Goal: Task Accomplishment & Management: Manage account settings

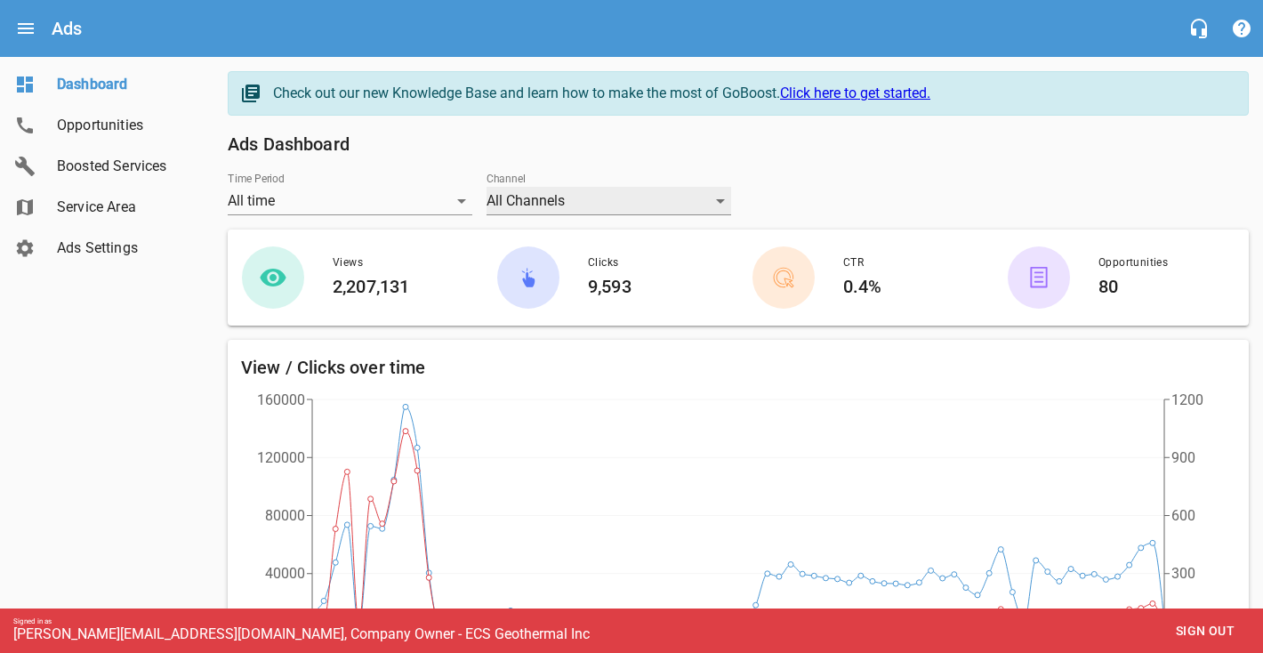
click at [517, 200] on div "All Channels" at bounding box center [609, 201] width 245 height 28
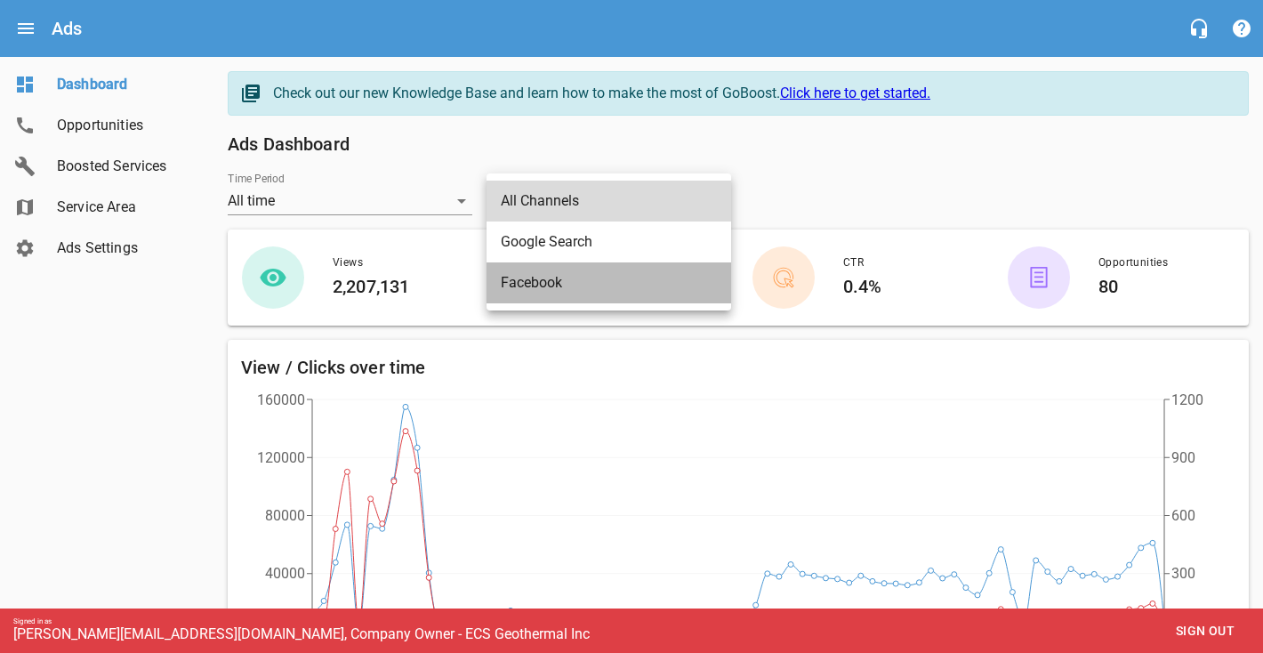
click at [524, 277] on li "Facebook" at bounding box center [609, 282] width 245 height 41
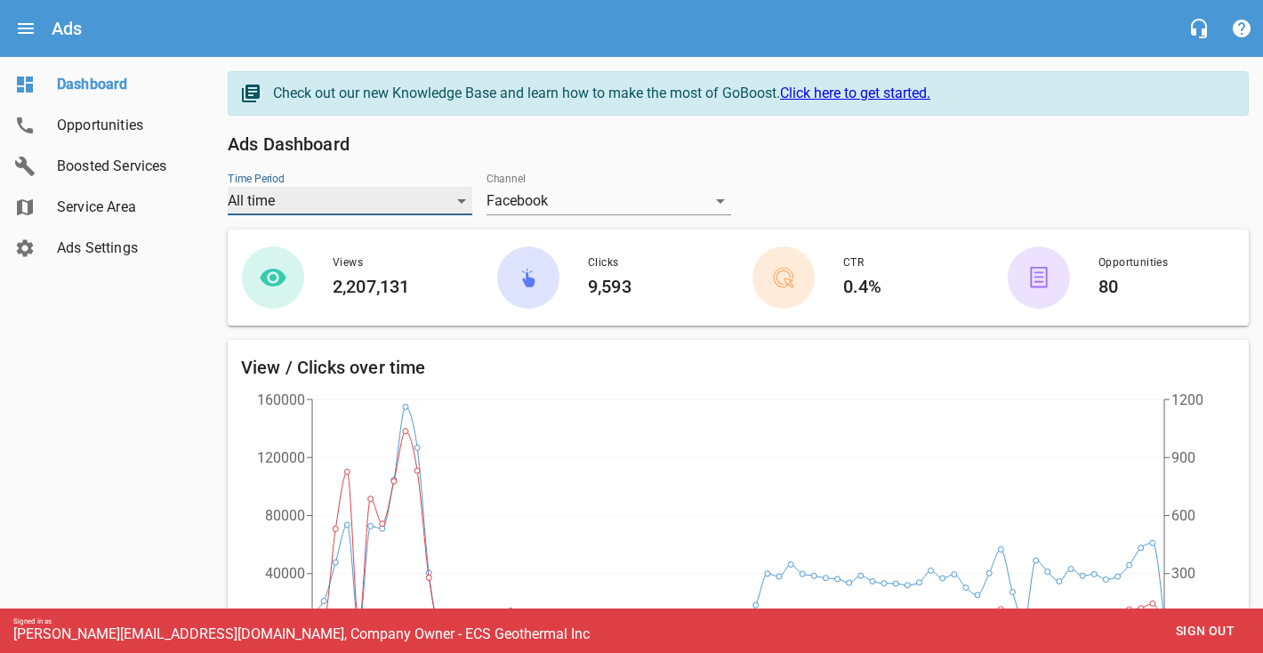
click at [460, 203] on div "All time" at bounding box center [350, 201] width 245 height 28
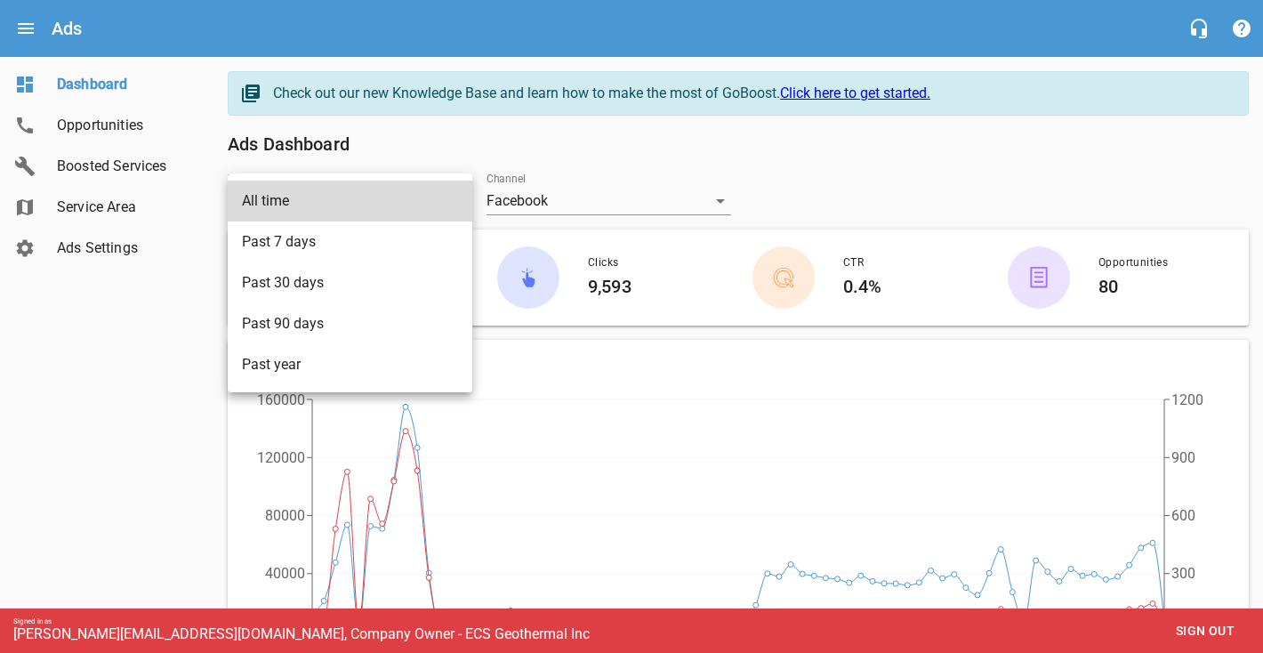
click at [362, 238] on li "Past 7 days" at bounding box center [350, 242] width 245 height 41
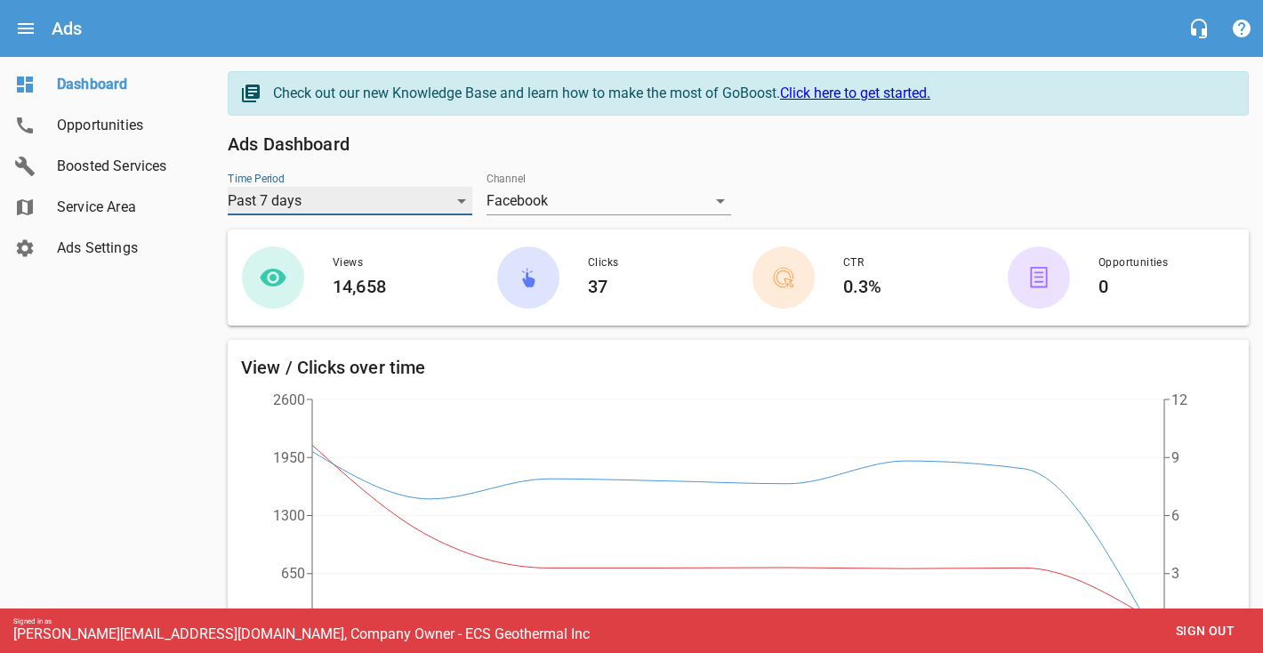
click at [360, 213] on div "Past 7 days" at bounding box center [350, 201] width 245 height 28
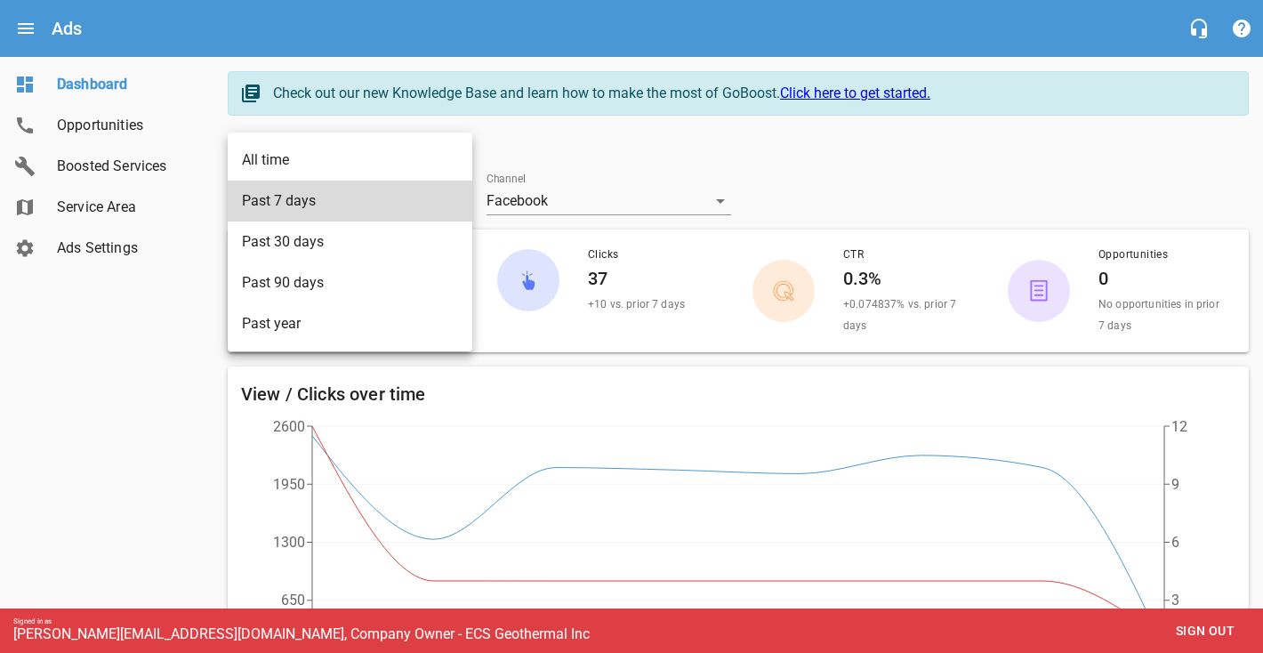
click at [337, 250] on li "Past 30 days" at bounding box center [350, 242] width 245 height 41
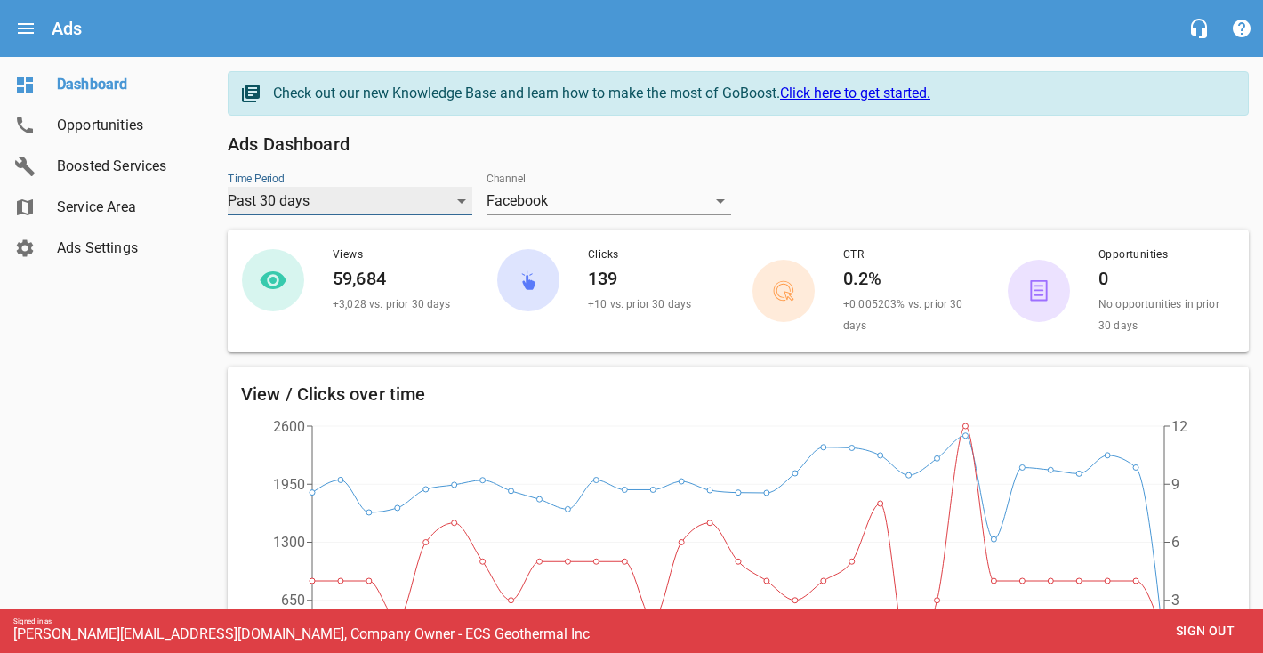
click at [331, 212] on div "Past 30 days" at bounding box center [350, 201] width 245 height 28
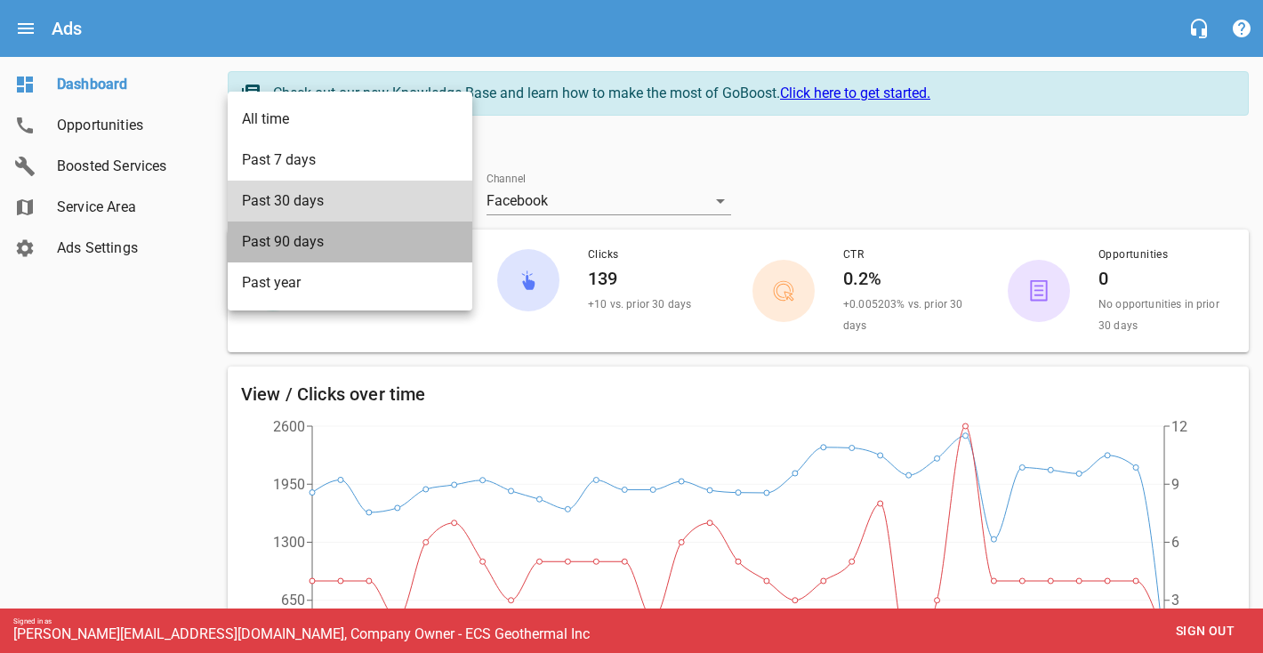
click at [322, 249] on li "Past 90 days" at bounding box center [350, 242] width 245 height 41
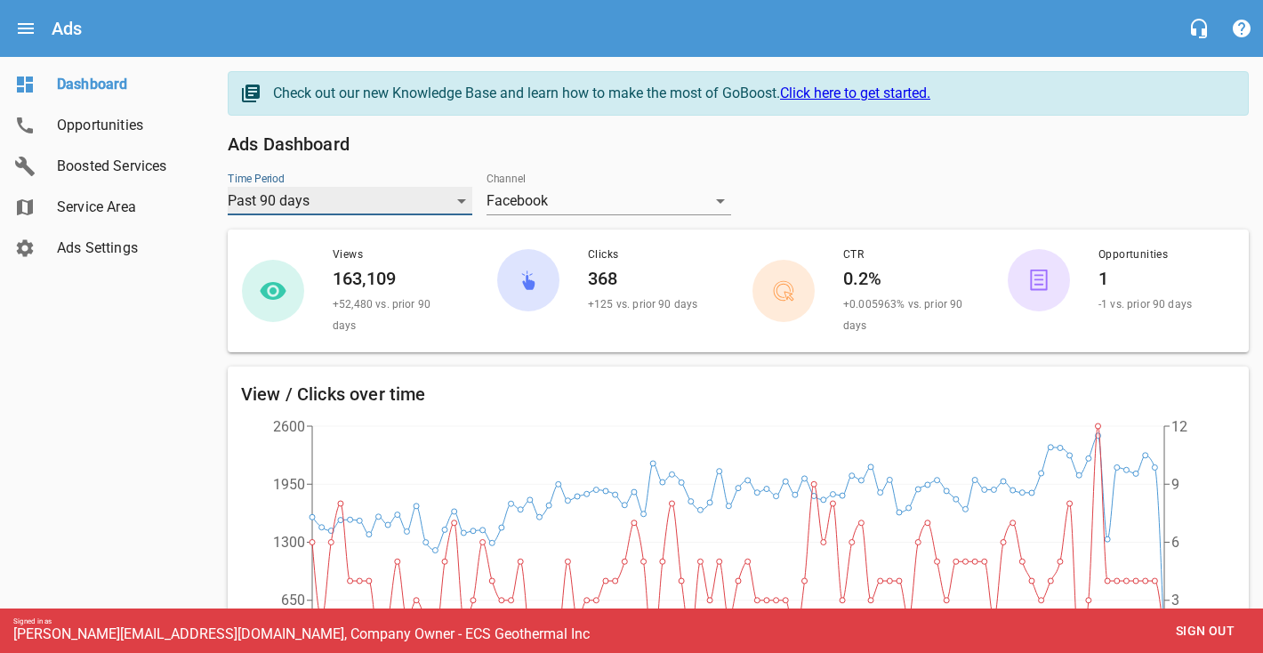
click at [334, 207] on div "Past 90 days" at bounding box center [350, 201] width 245 height 28
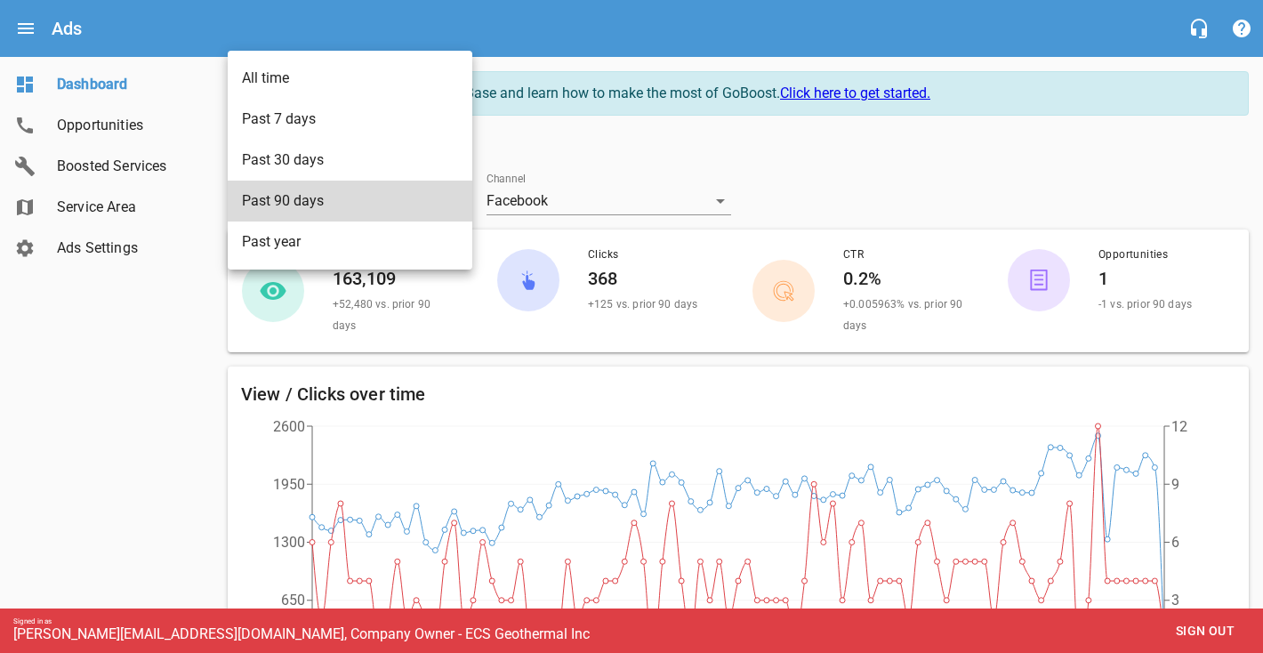
click at [321, 240] on li "Past year" at bounding box center [350, 242] width 245 height 41
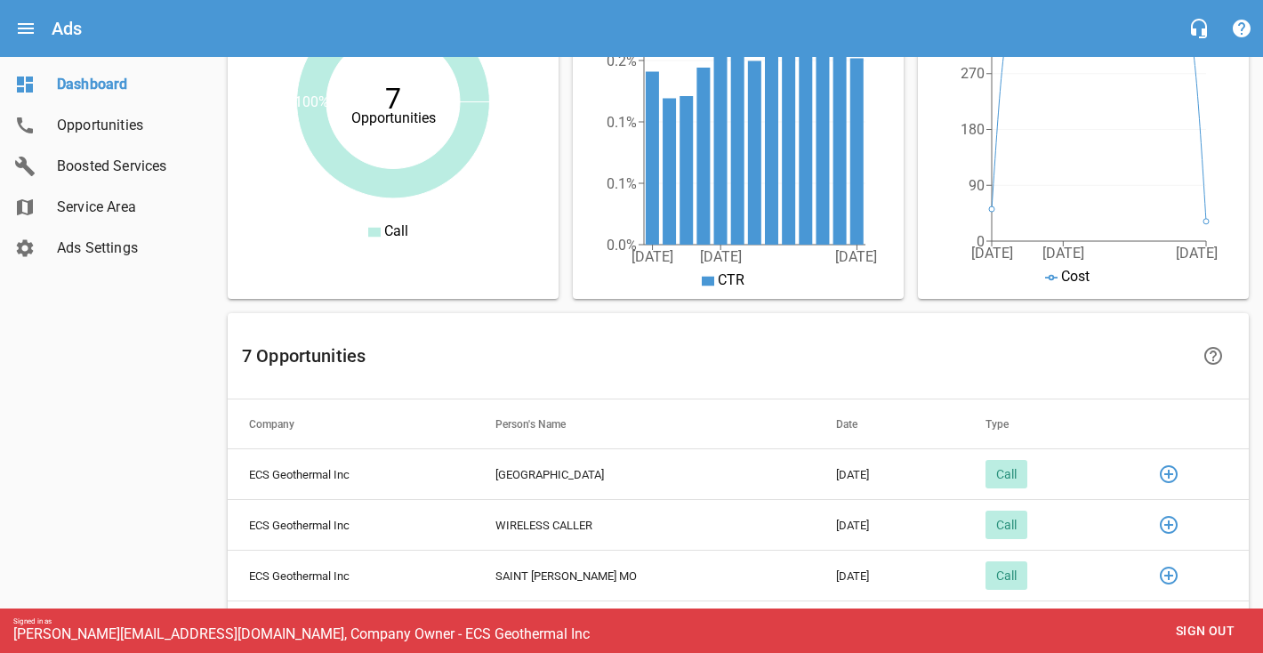
scroll to position [970, 0]
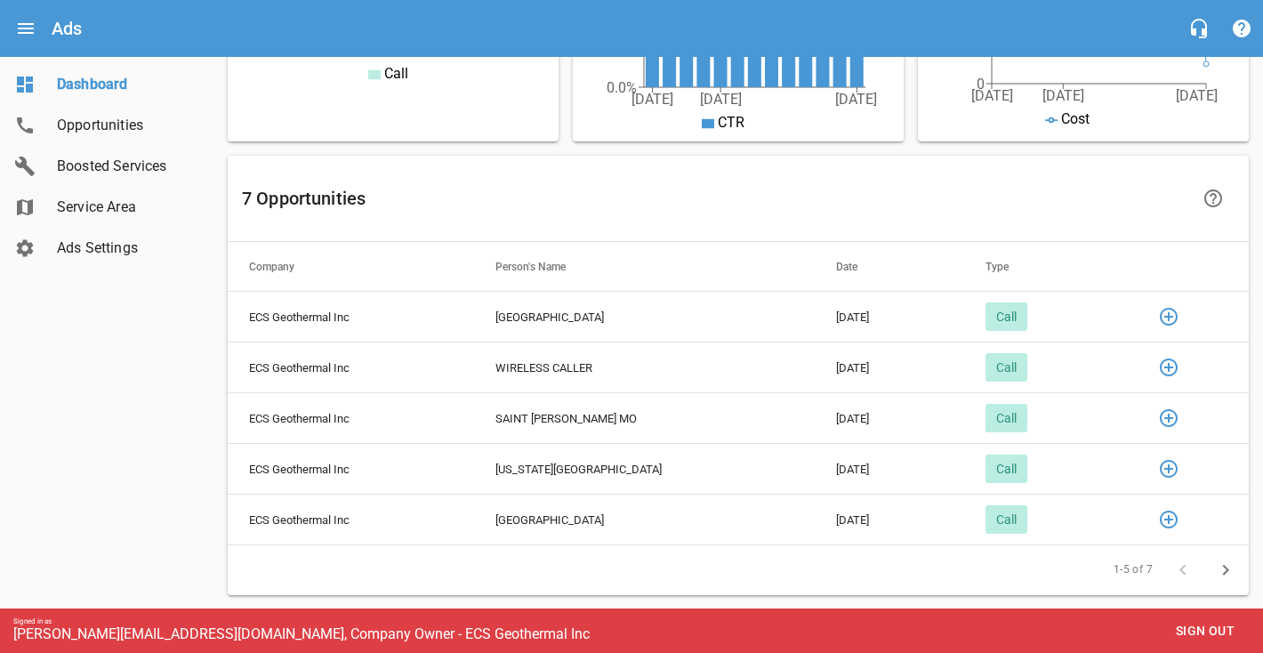
click at [1161, 364] on icon "button" at bounding box center [1169, 368] width 18 height 18
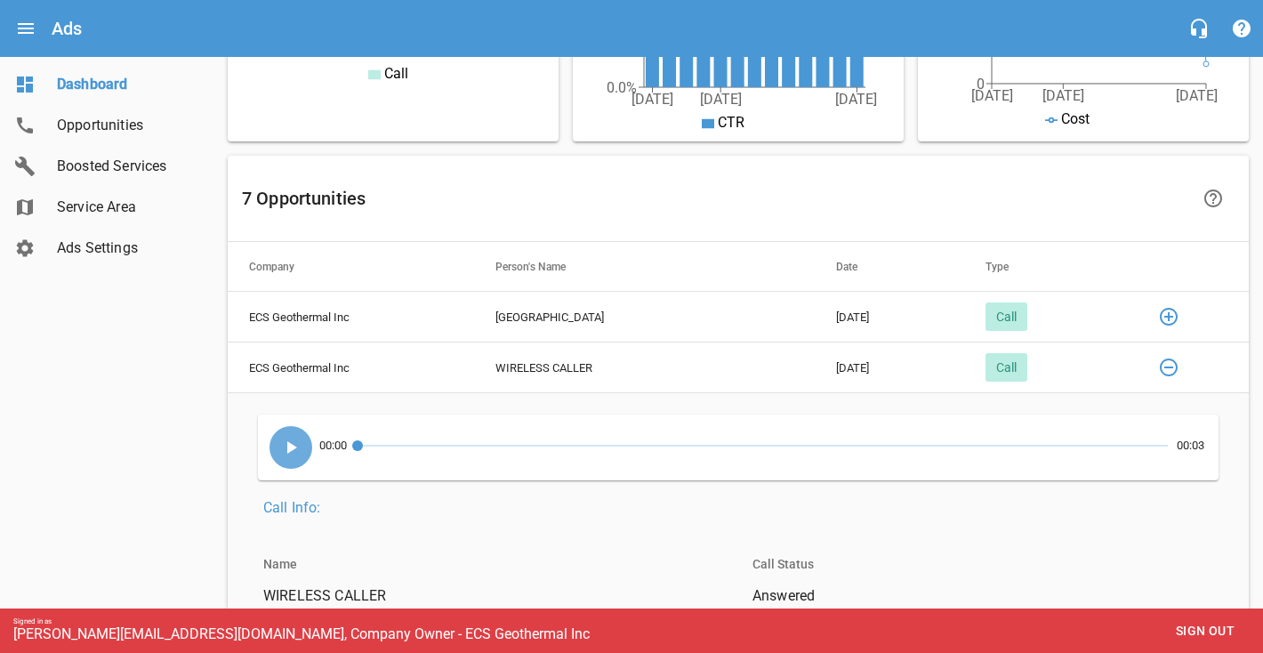
click at [1161, 365] on icon "button" at bounding box center [1168, 367] width 21 height 21
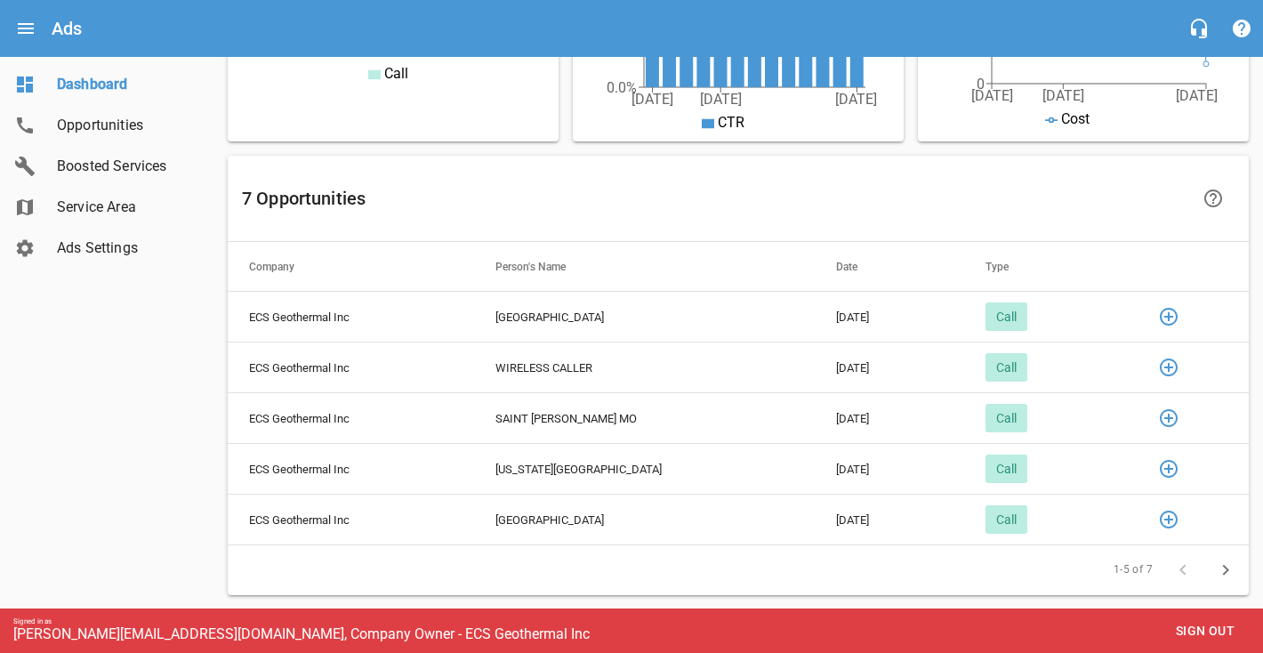
click at [1161, 455] on button "button" at bounding box center [1169, 468] width 43 height 43
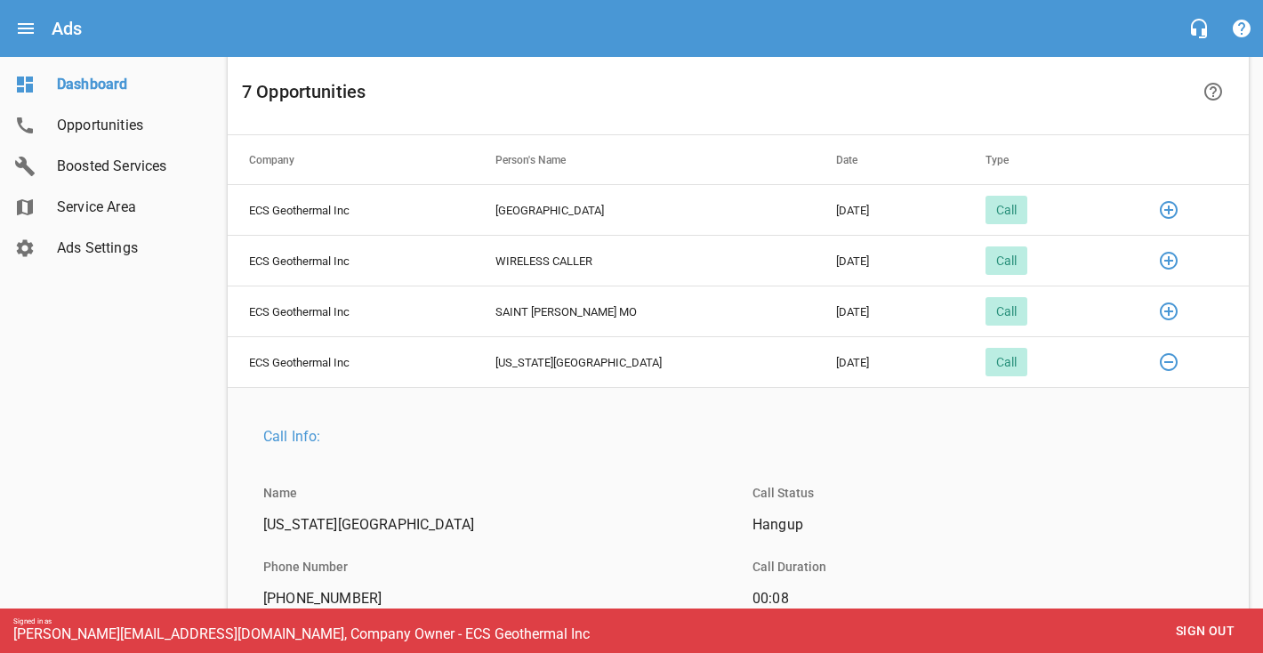
scroll to position [1097, 0]
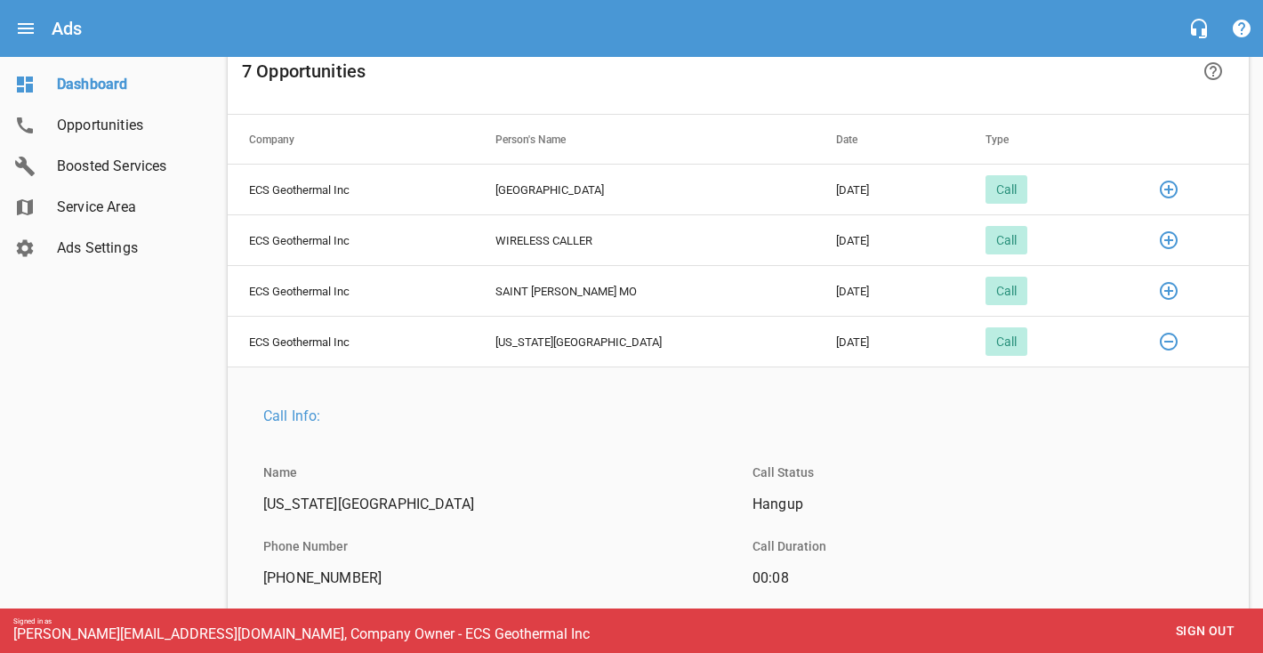
click at [1164, 345] on icon "button" at bounding box center [1168, 341] width 21 height 21
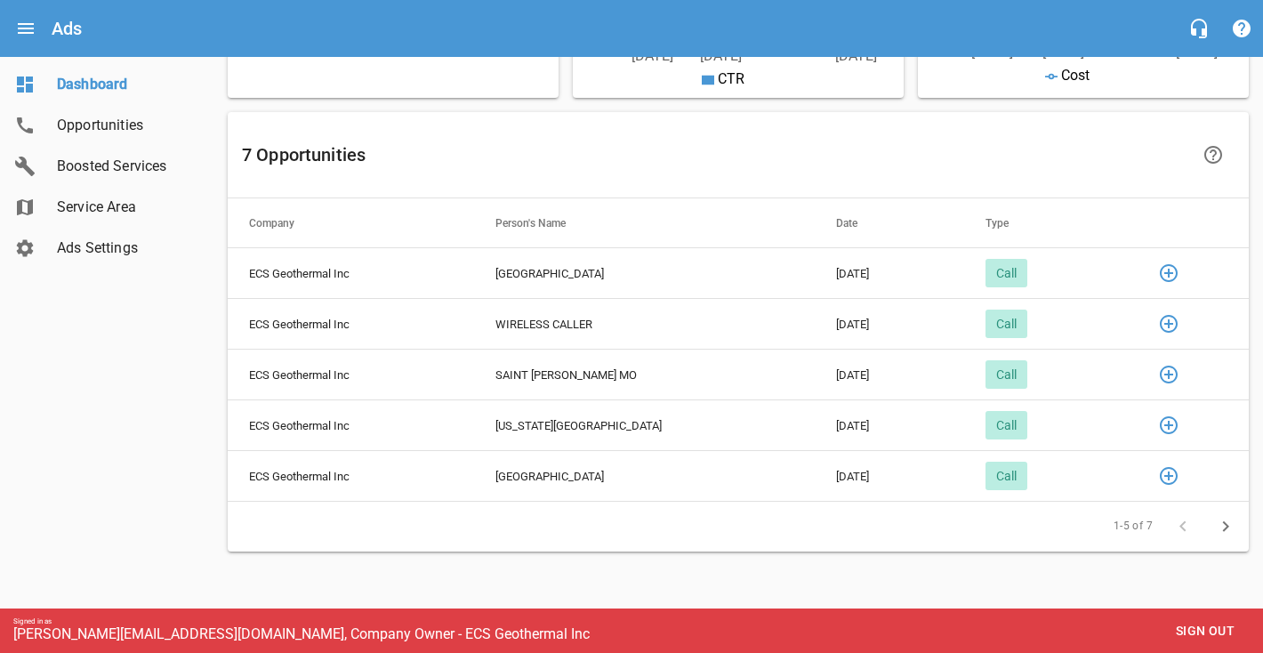
click at [1224, 532] on icon "button" at bounding box center [1225, 526] width 21 height 21
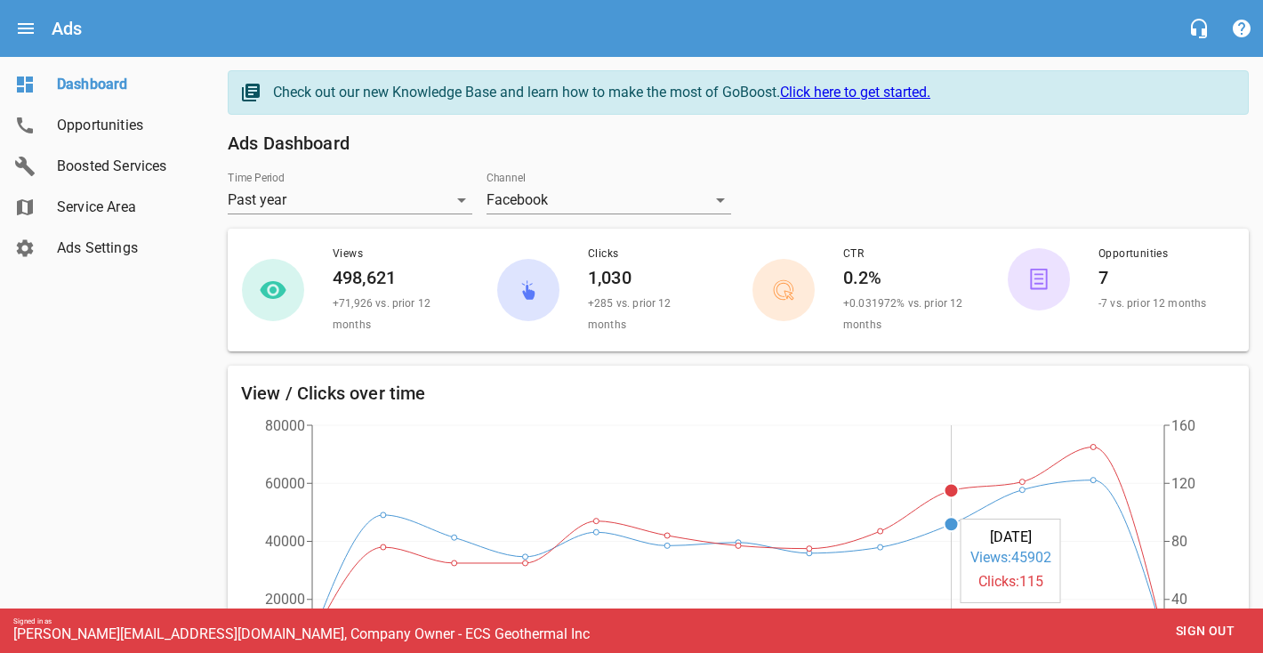
scroll to position [0, 0]
click at [109, 135] on span "Opportunities" at bounding box center [124, 125] width 135 height 21
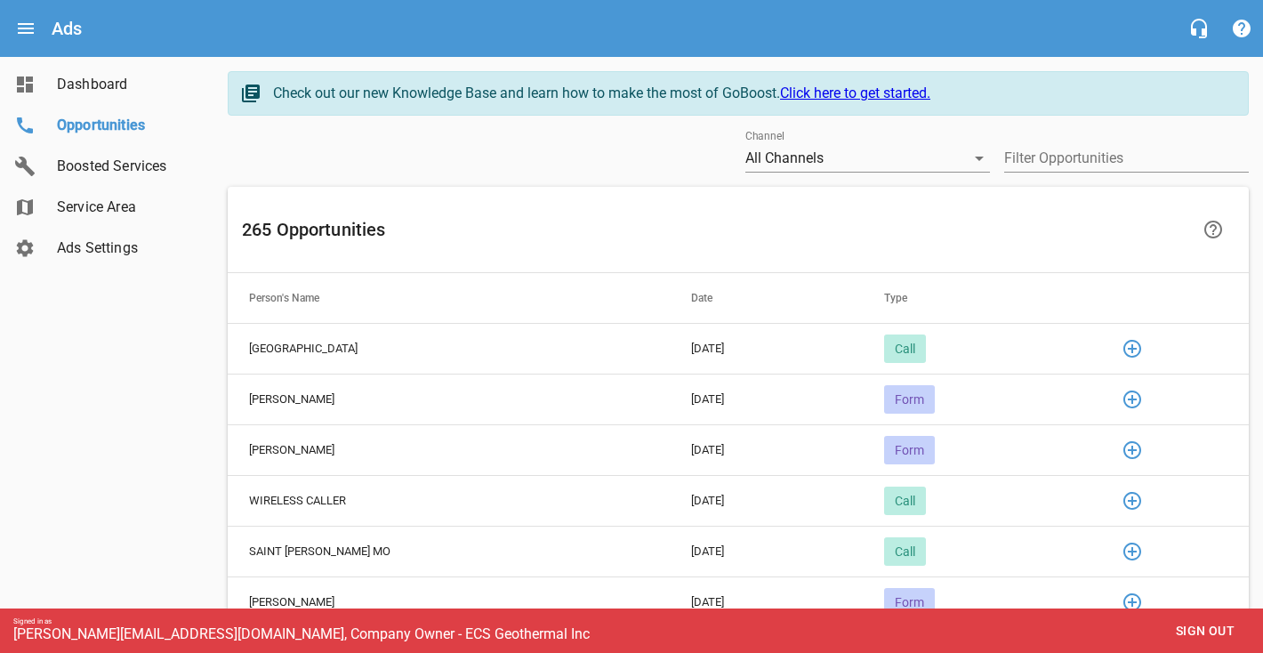
click at [109, 165] on span "Boosted Services" at bounding box center [124, 166] width 135 height 21
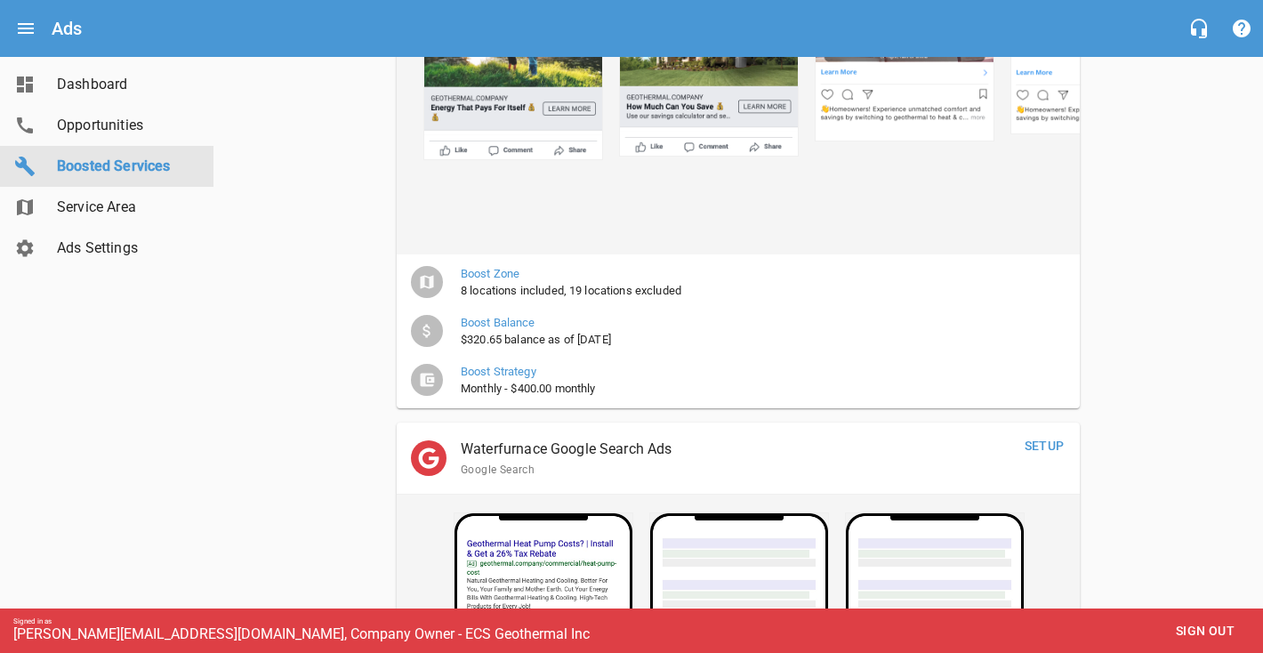
scroll to position [397, 0]
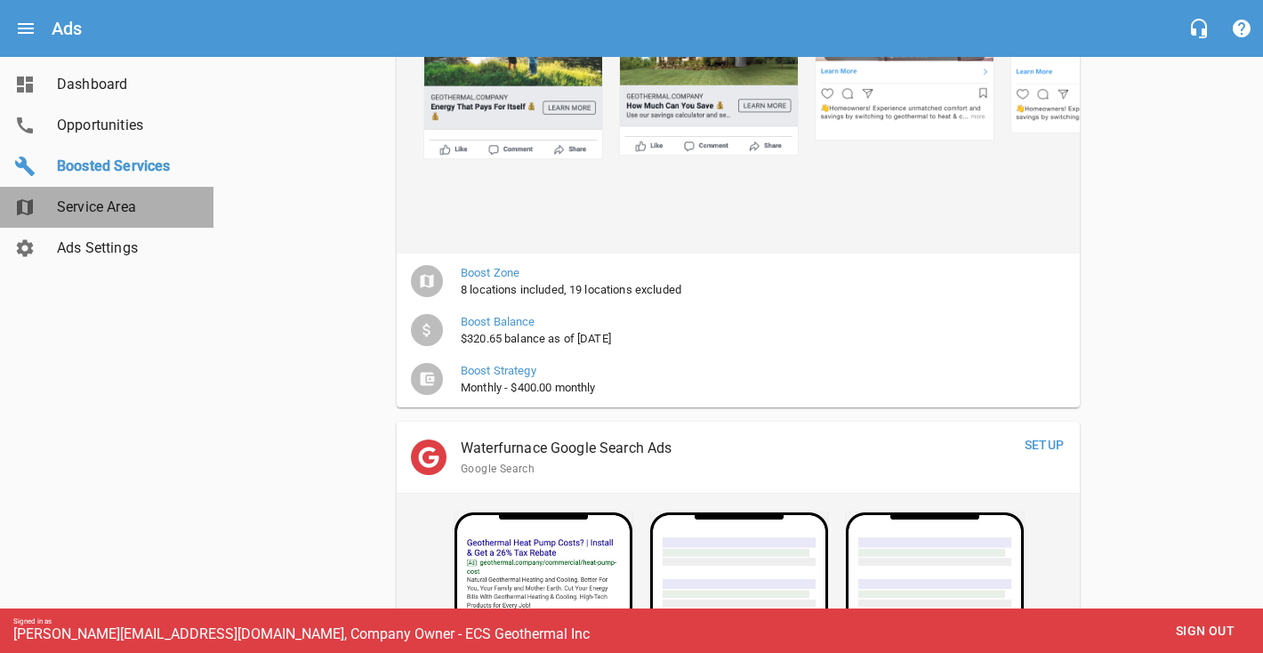
click at [93, 206] on span "Service Area" at bounding box center [124, 207] width 135 height 21
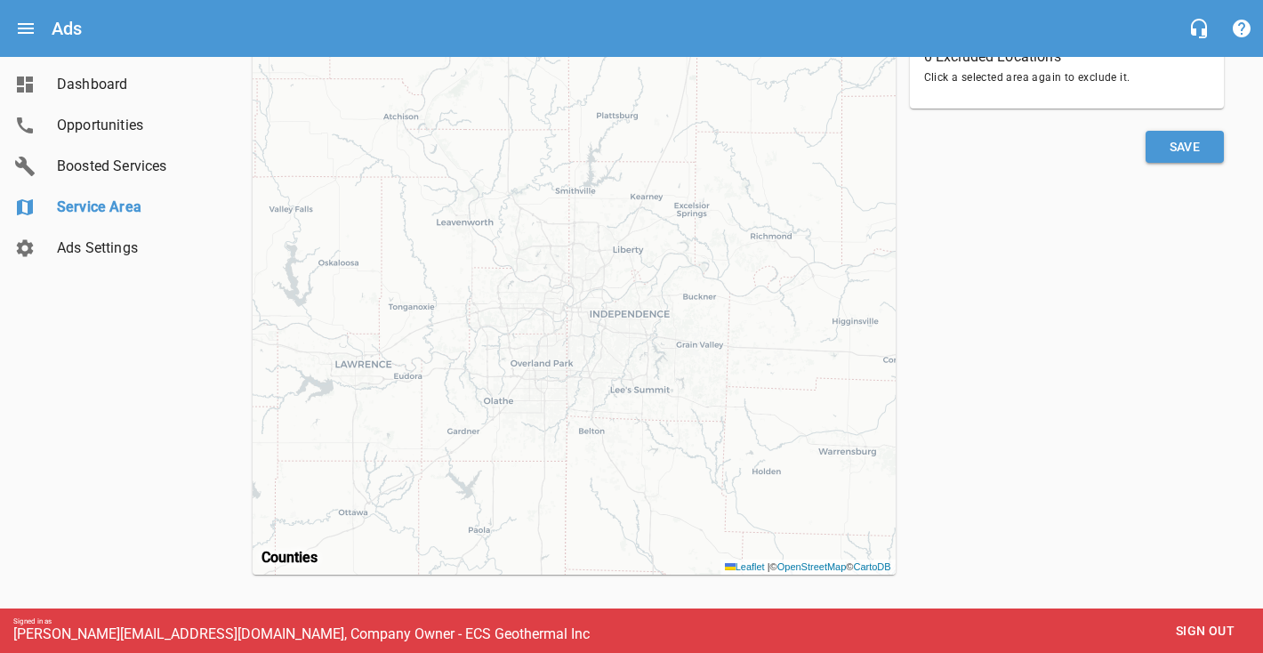
click at [106, 253] on span "Ads Settings" at bounding box center [124, 248] width 135 height 21
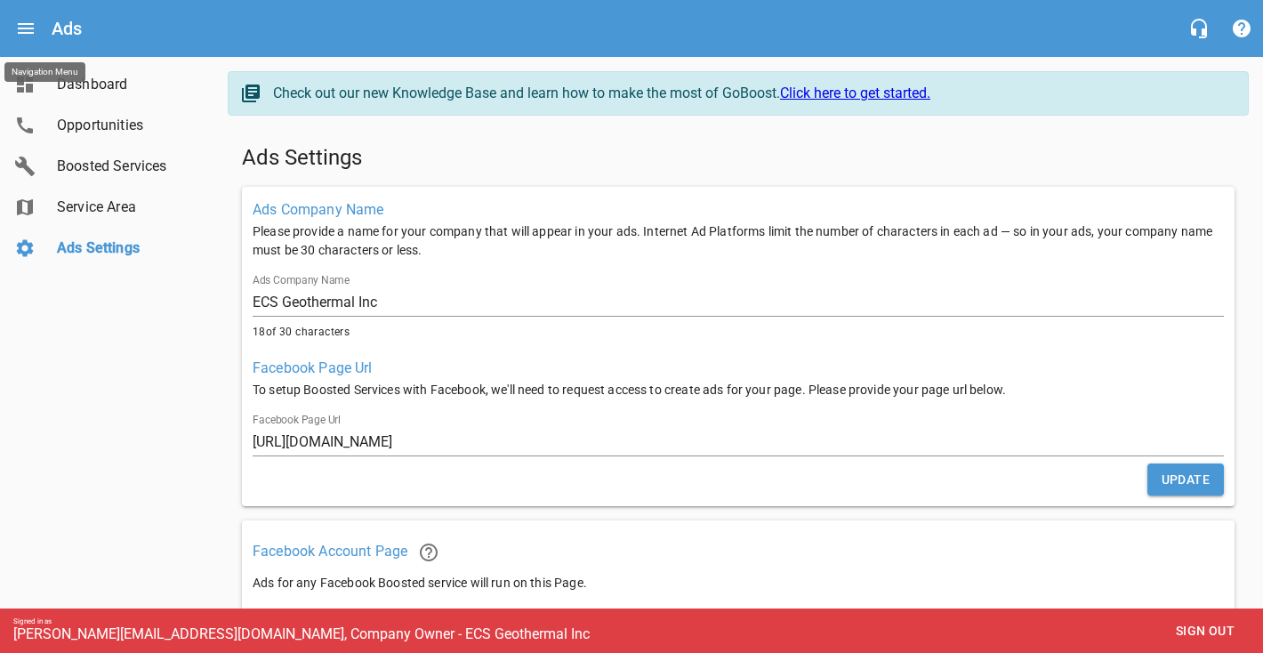
click at [25, 28] on icon "Open drawer" at bounding box center [26, 28] width 16 height 11
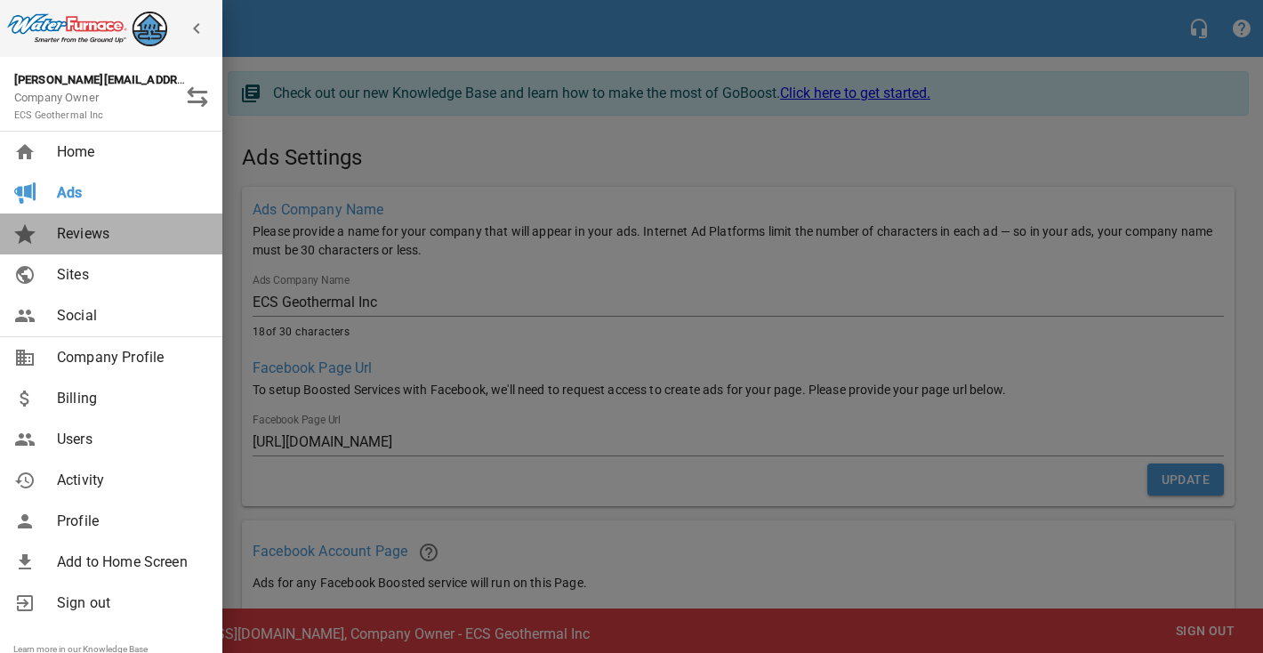
click at [76, 228] on span "Reviews" at bounding box center [129, 233] width 144 height 21
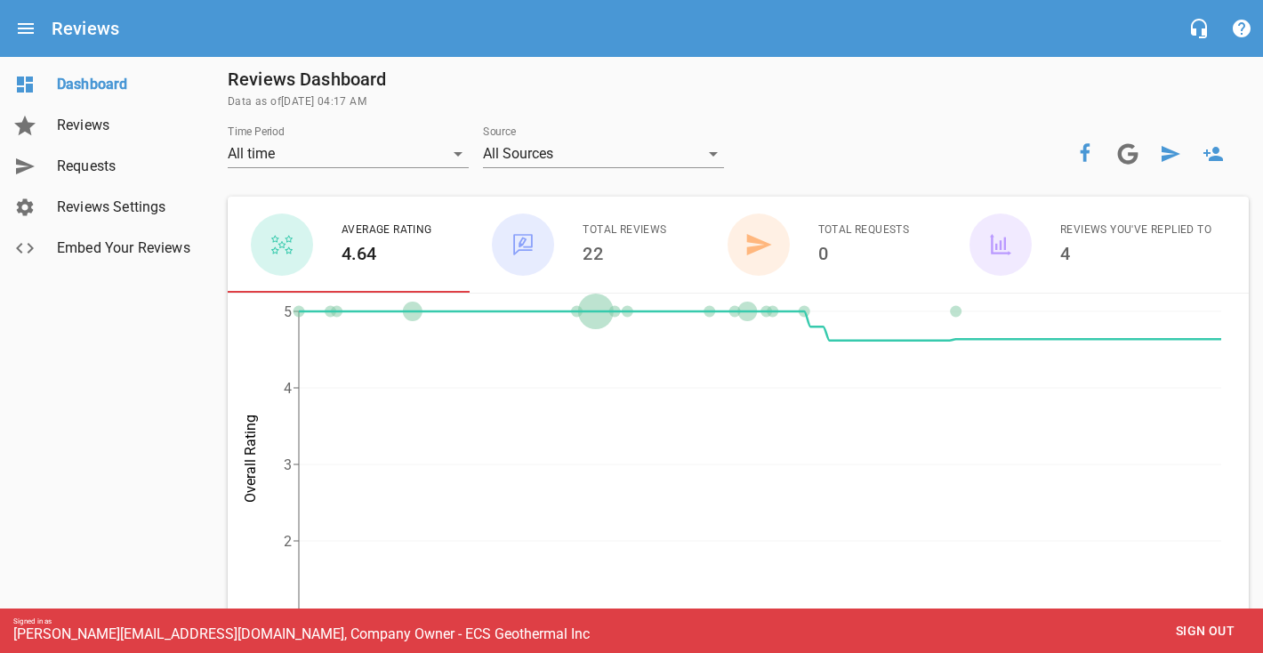
scroll to position [68, 0]
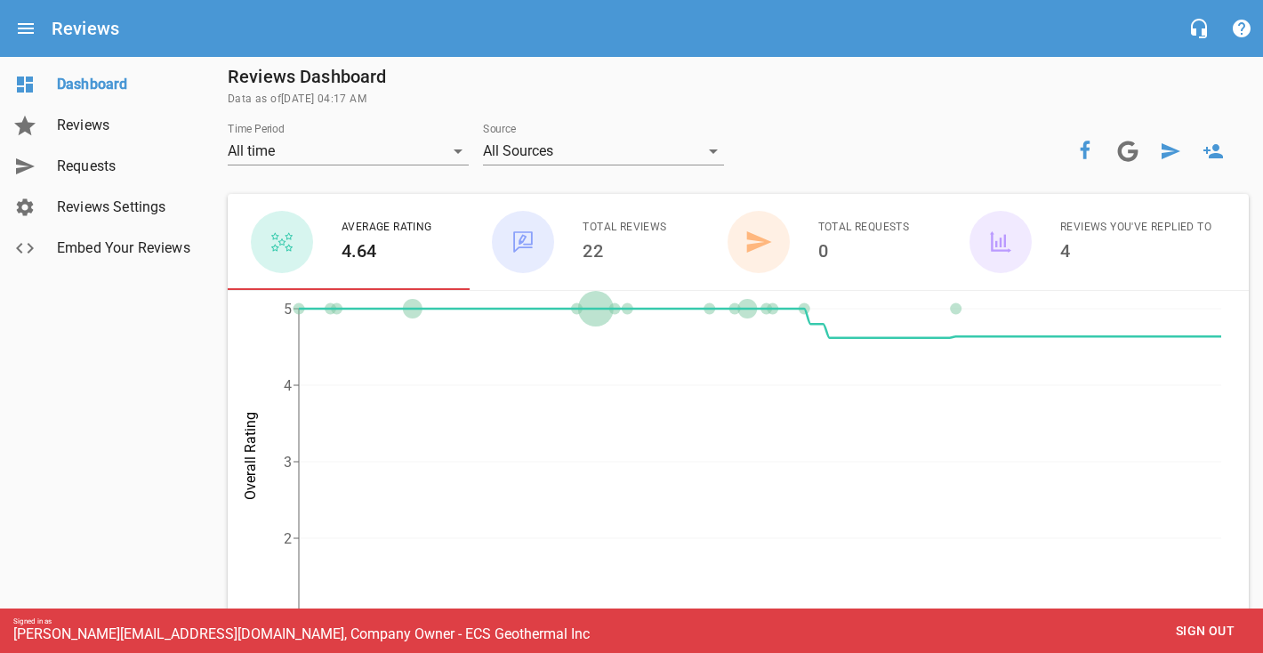
click at [727, 155] on div "Source All Sources" at bounding box center [603, 151] width 255 height 71
click at [713, 153] on div "All Sources" at bounding box center [603, 151] width 241 height 28
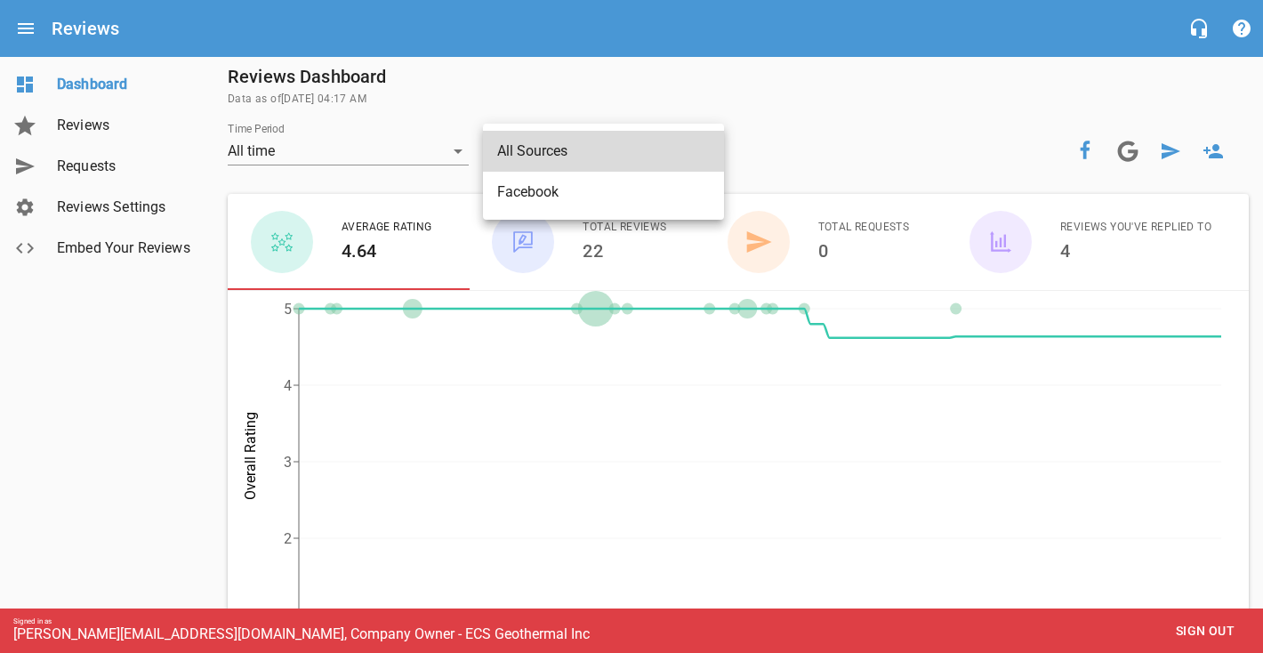
click at [768, 153] on div at bounding box center [631, 326] width 1263 height 653
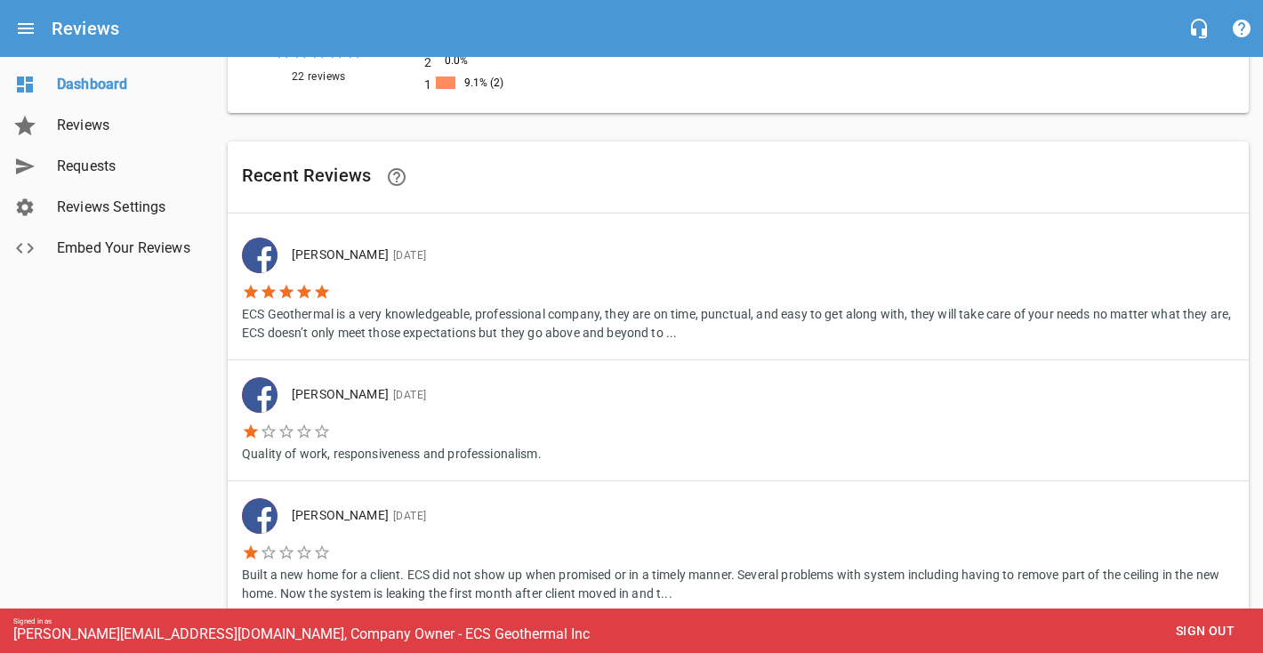
scroll to position [960, 0]
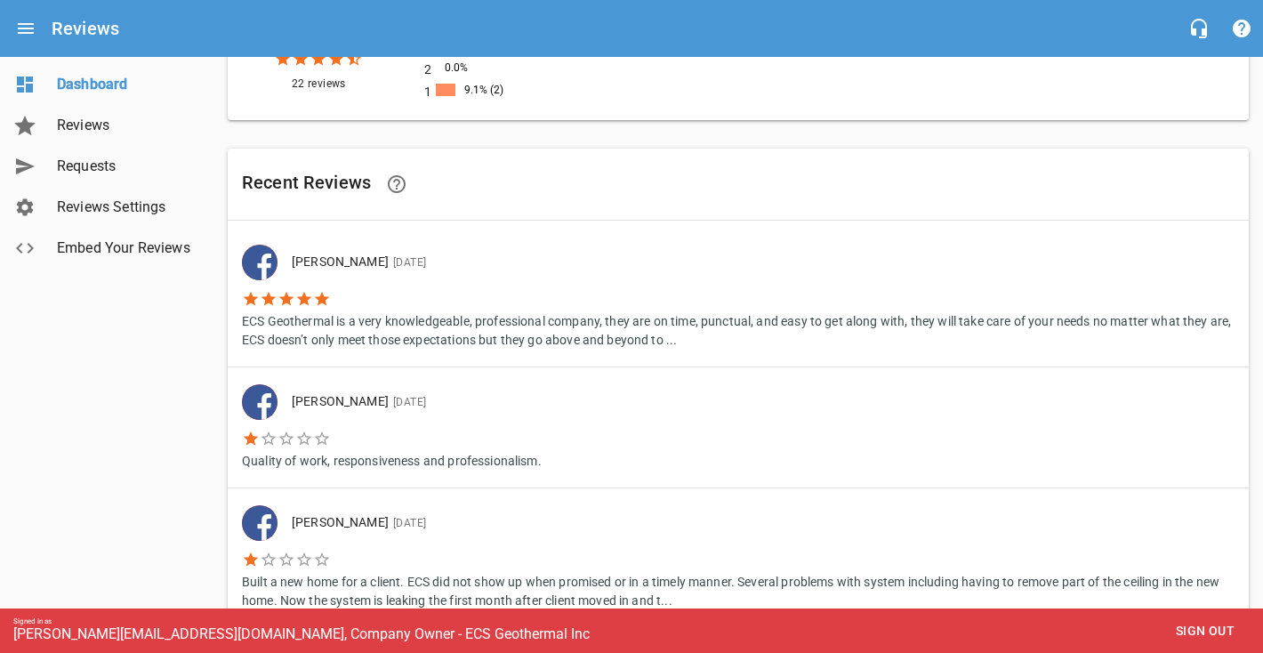
click at [74, 126] on span "Reviews" at bounding box center [124, 125] width 135 height 21
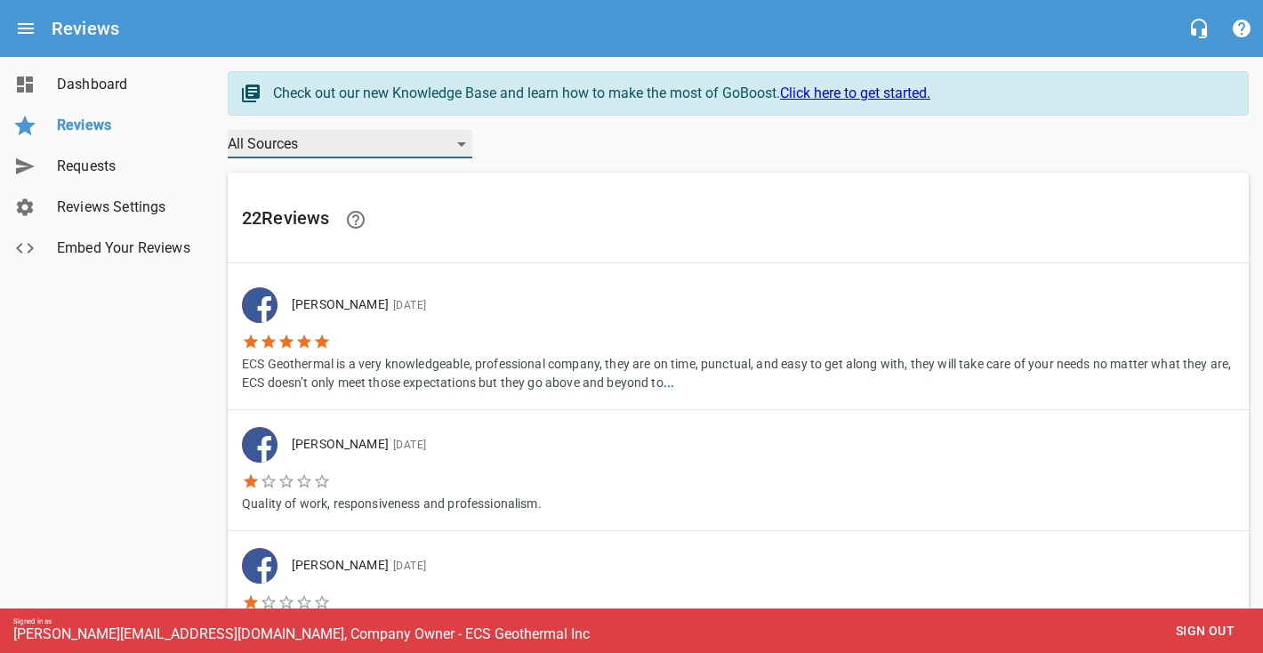
click at [282, 151] on div "All Sources" at bounding box center [350, 144] width 245 height 28
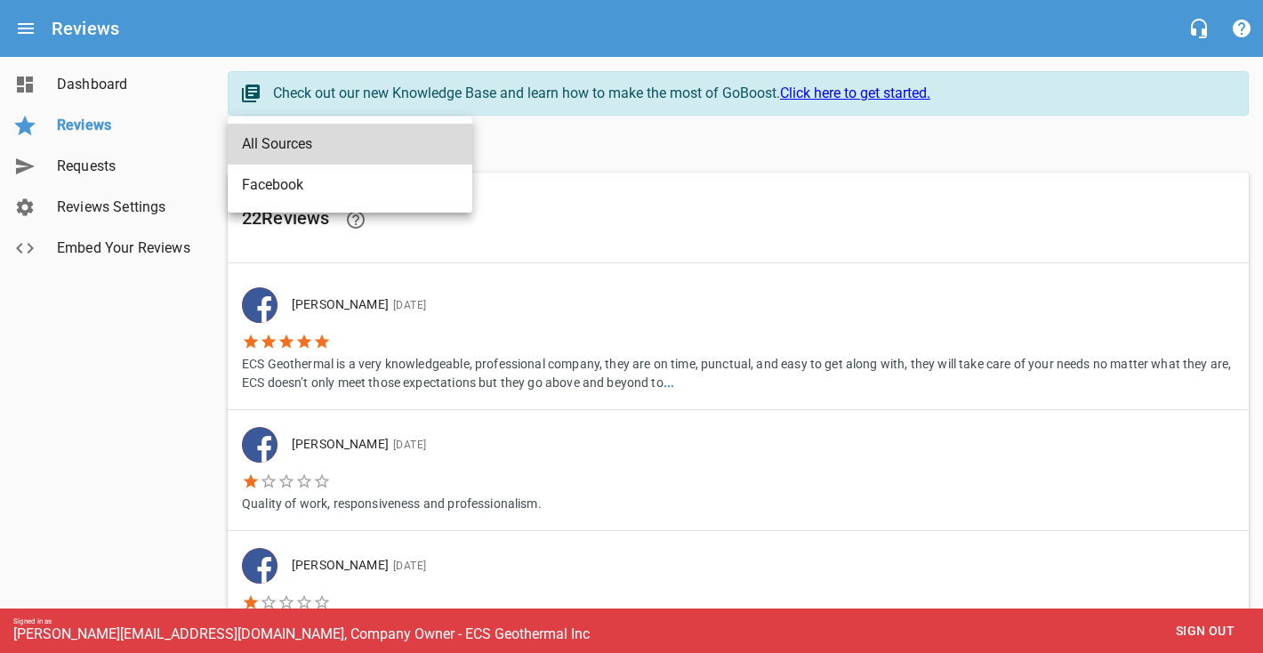
click at [178, 308] on div at bounding box center [631, 326] width 1263 height 653
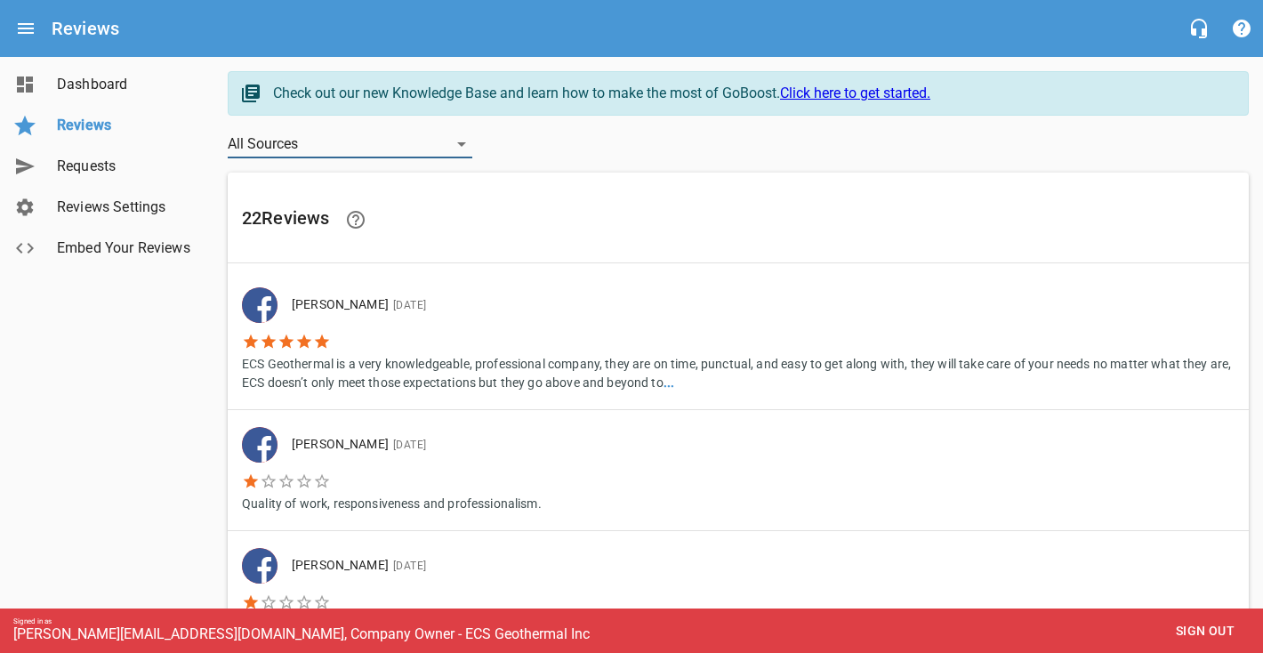
click at [102, 160] on span "Requests" at bounding box center [124, 166] width 135 height 21
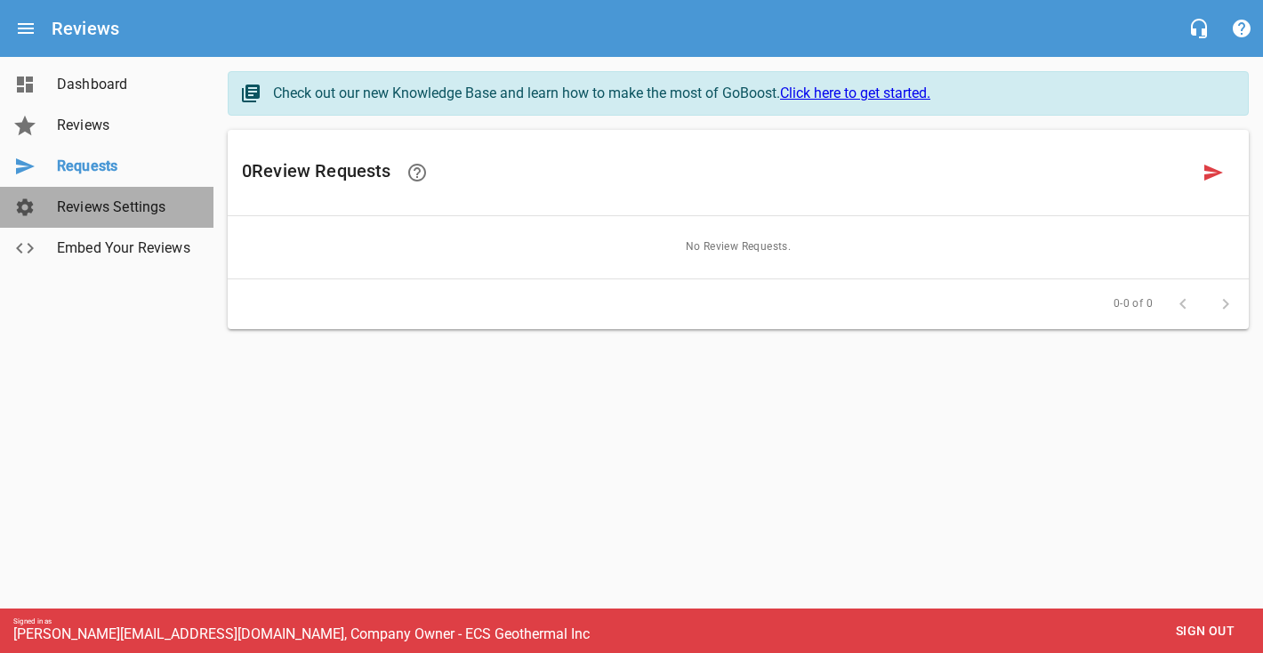
click at [100, 222] on link "Reviews Settings" at bounding box center [107, 207] width 214 height 41
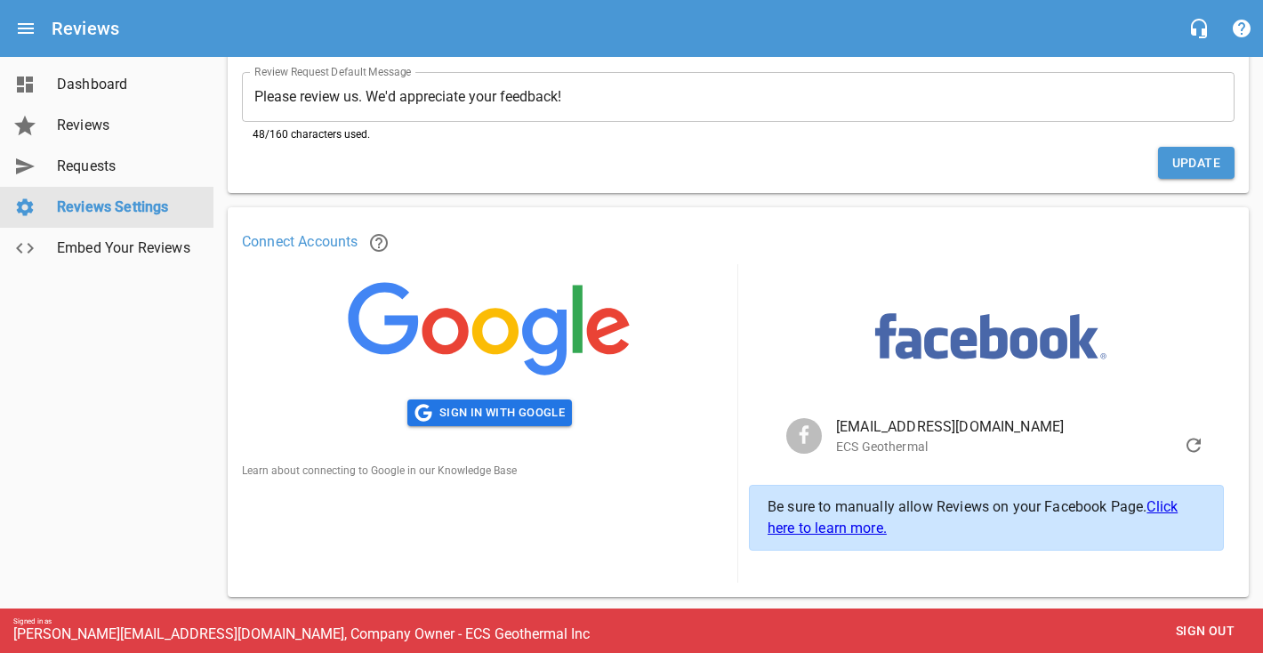
scroll to position [194, 0]
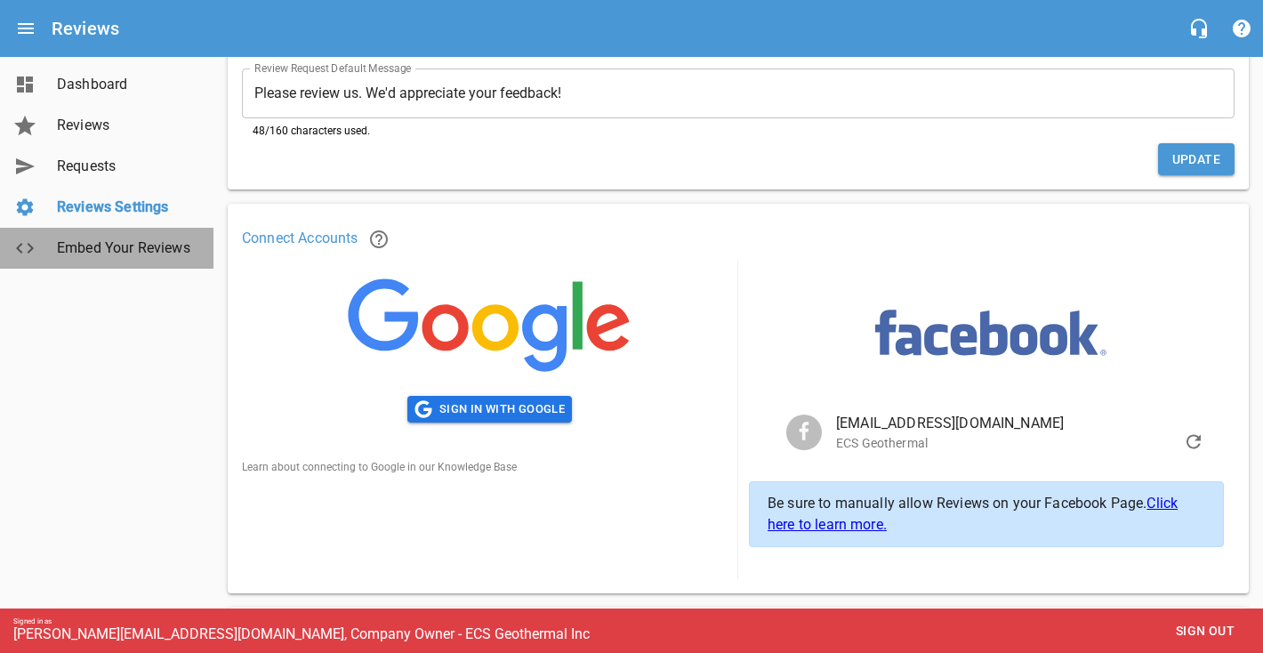
click at [140, 250] on span "Embed Your Reviews" at bounding box center [124, 248] width 135 height 21
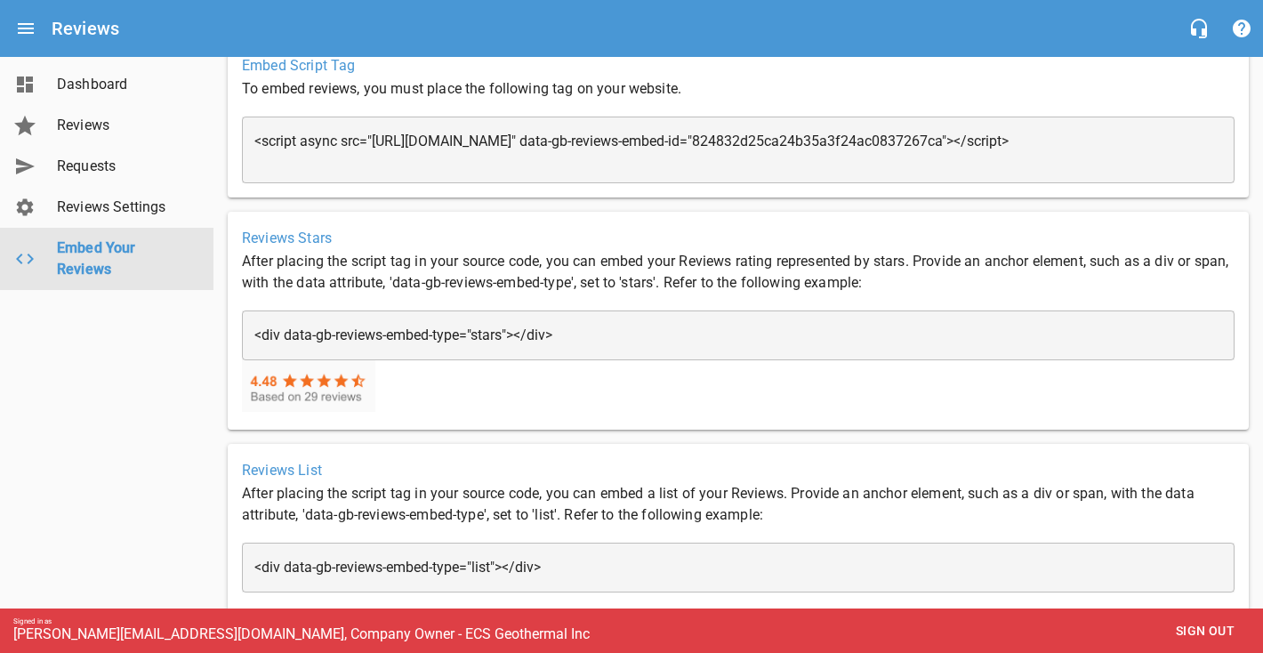
scroll to position [194, 0]
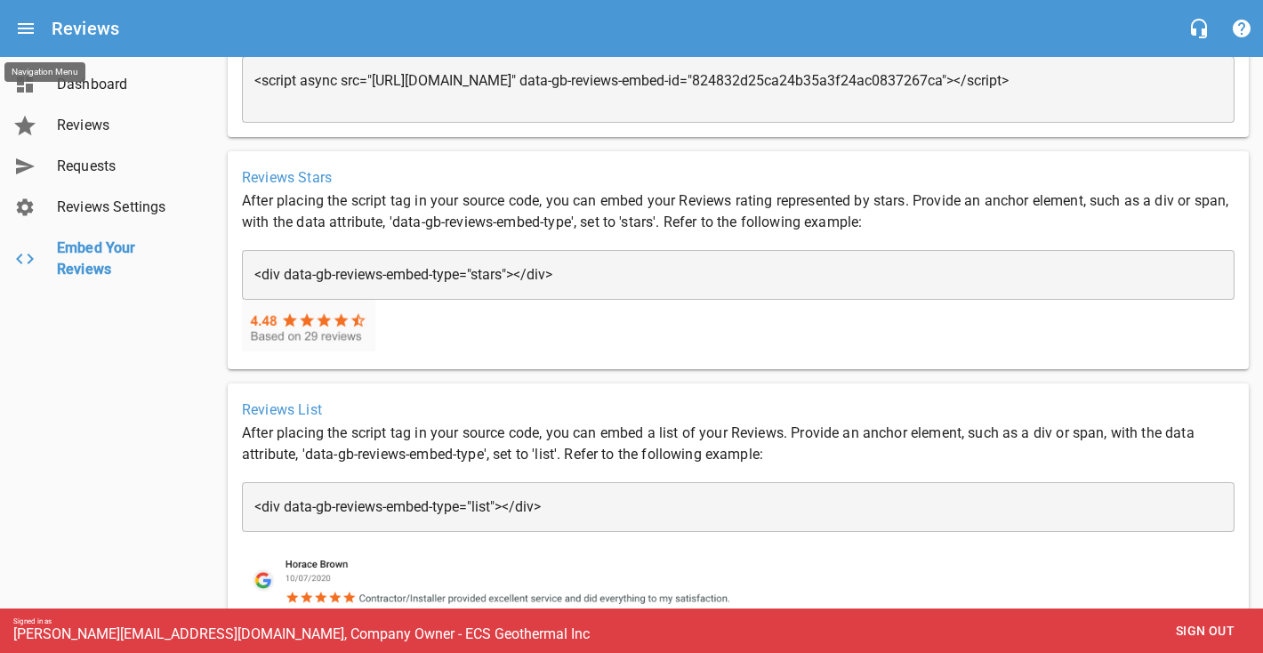
click at [34, 29] on icon "Open drawer" at bounding box center [25, 28] width 21 height 21
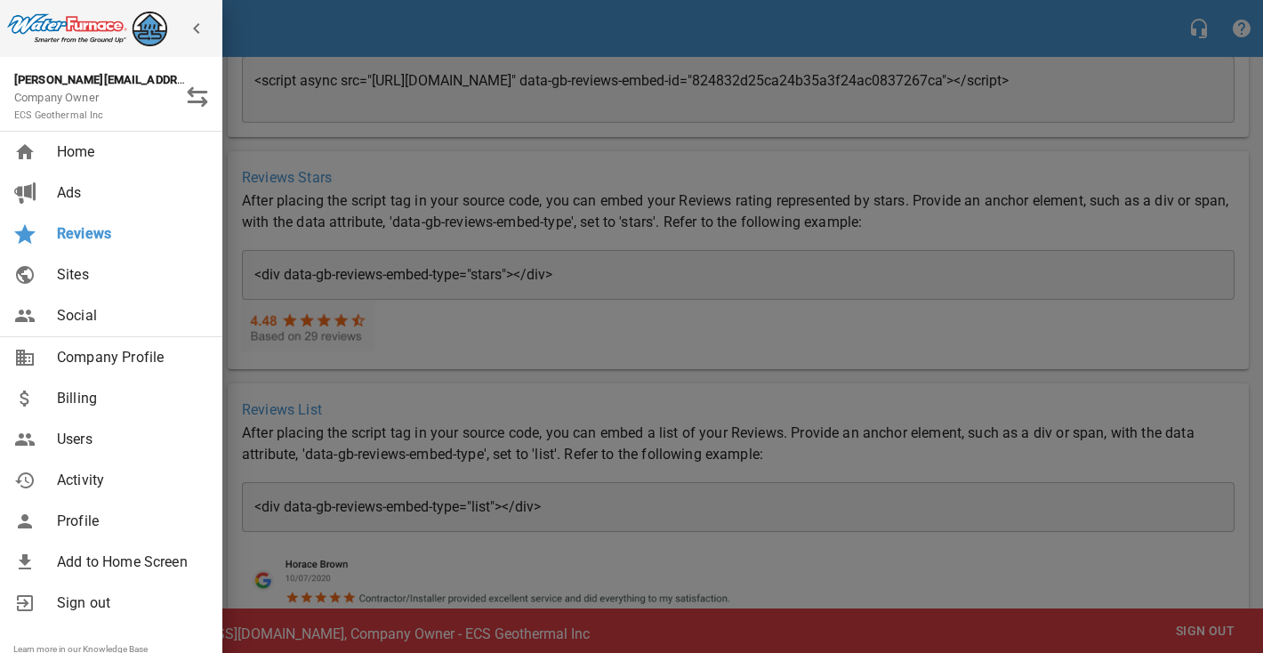
click at [89, 318] on span "Social" at bounding box center [129, 315] width 144 height 21
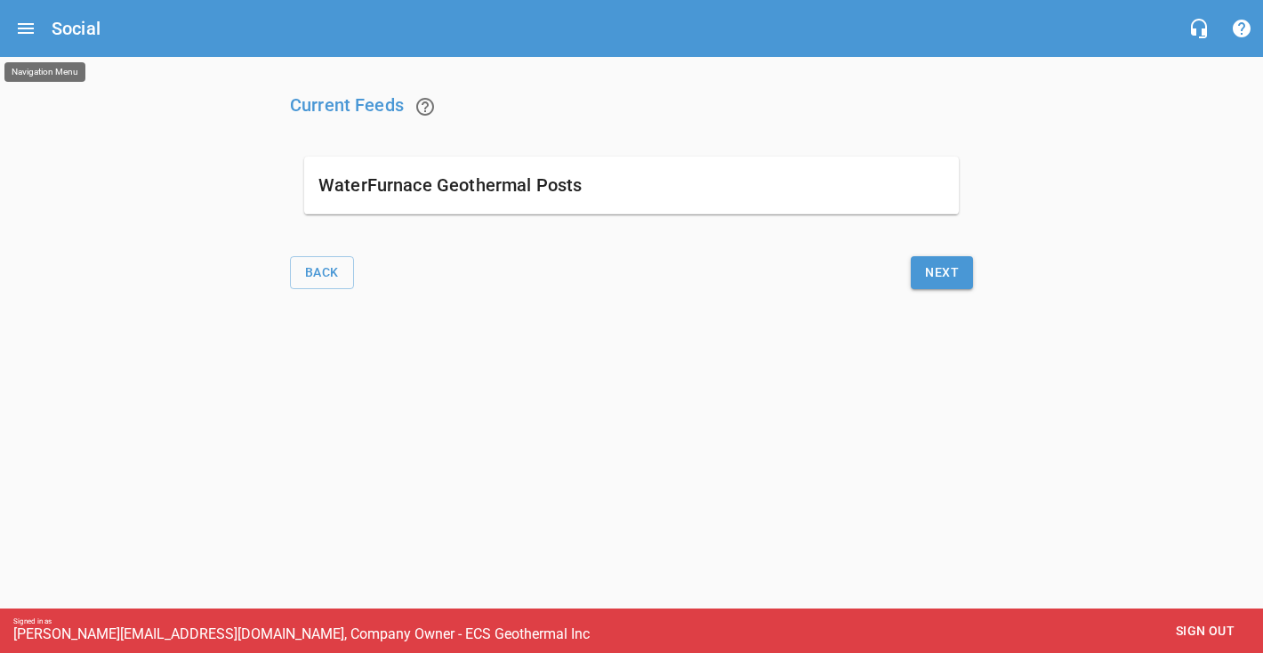
click at [24, 35] on icon "Open drawer" at bounding box center [25, 28] width 21 height 21
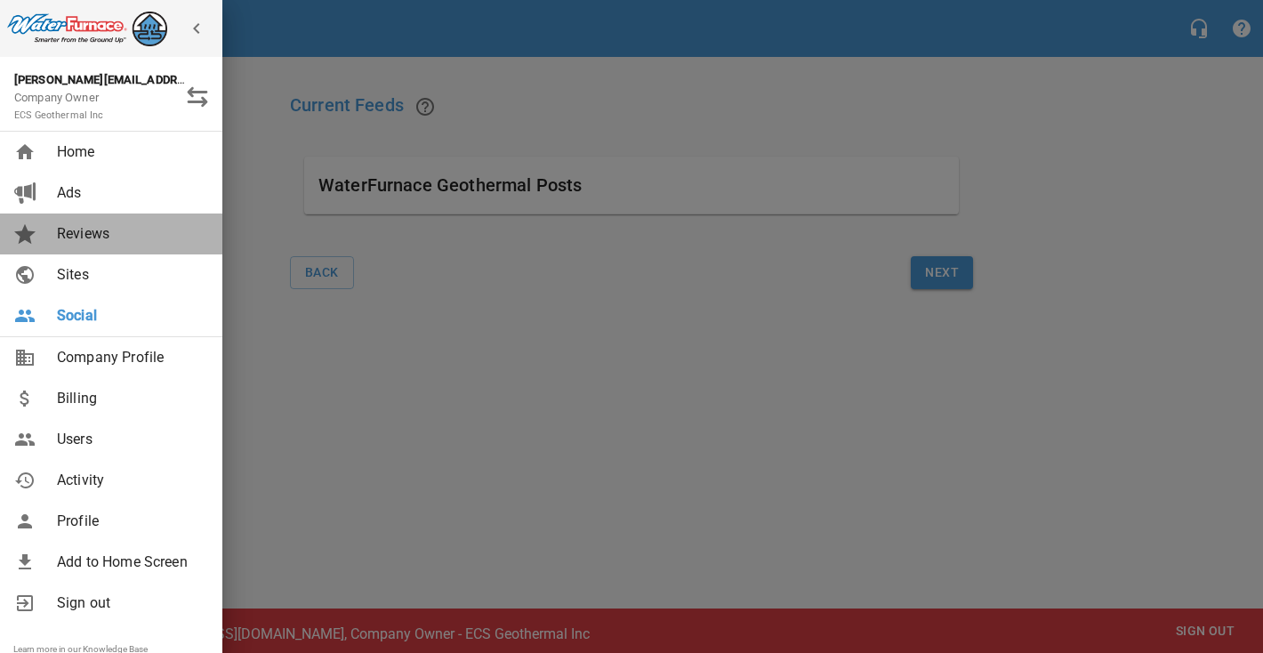
click at [72, 241] on span "Reviews" at bounding box center [129, 233] width 144 height 21
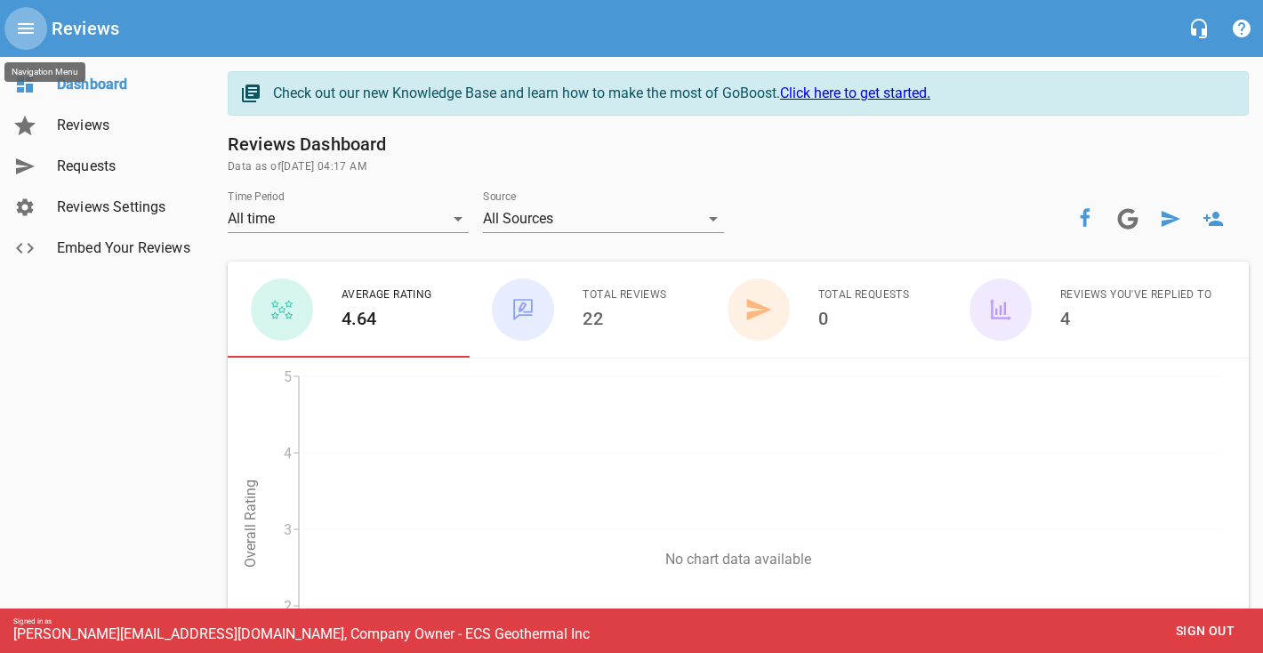
click at [36, 37] on icon "Open drawer" at bounding box center [25, 28] width 21 height 21
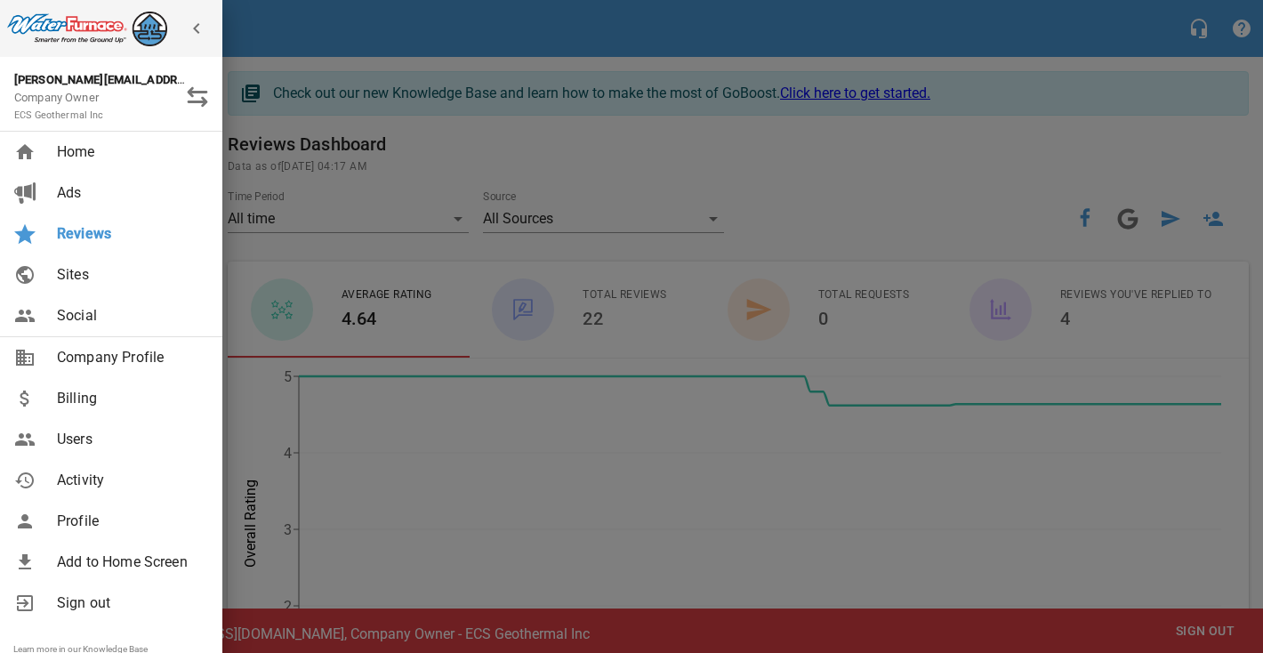
click at [86, 264] on span "Sites" at bounding box center [129, 274] width 144 height 21
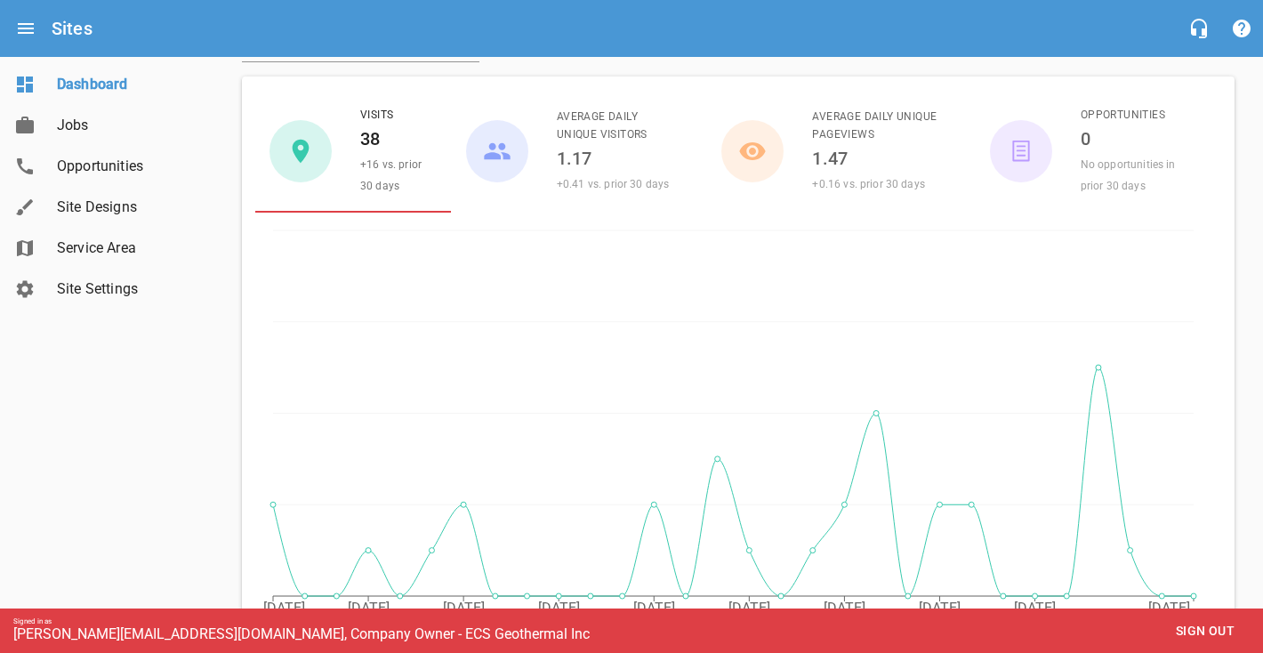
scroll to position [86, 0]
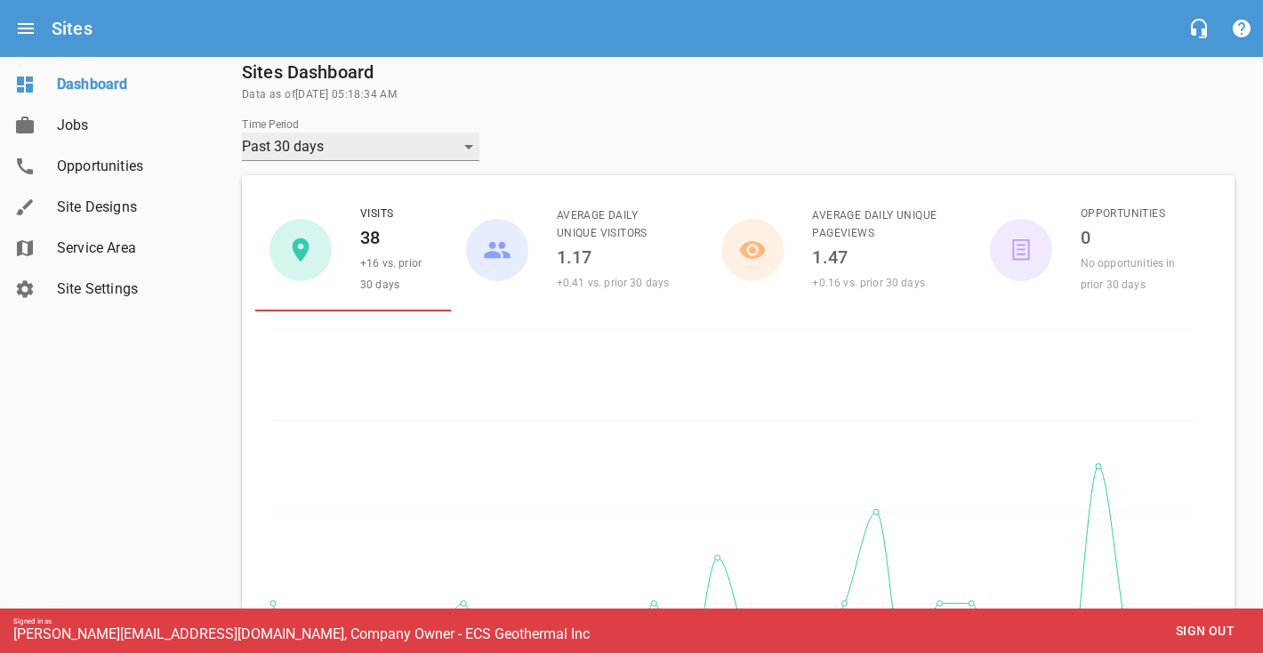
click at [347, 141] on div "Past 30 days" at bounding box center [361, 147] width 238 height 28
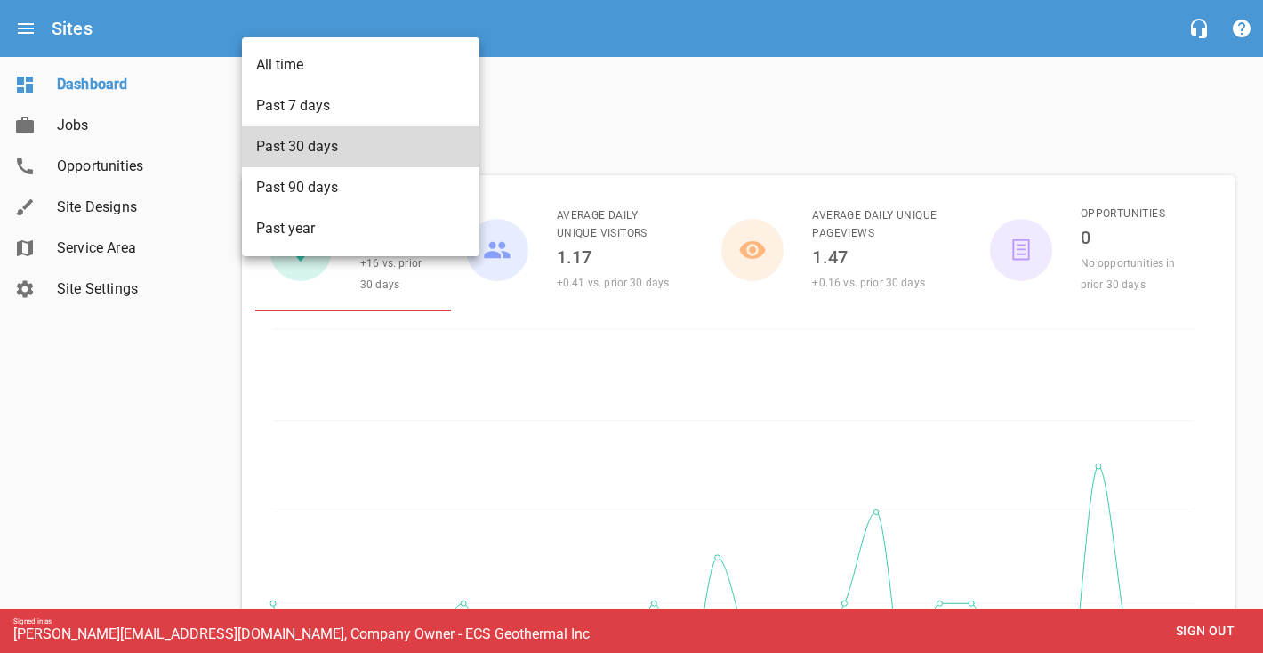
click at [340, 223] on li "Past year" at bounding box center [361, 228] width 238 height 41
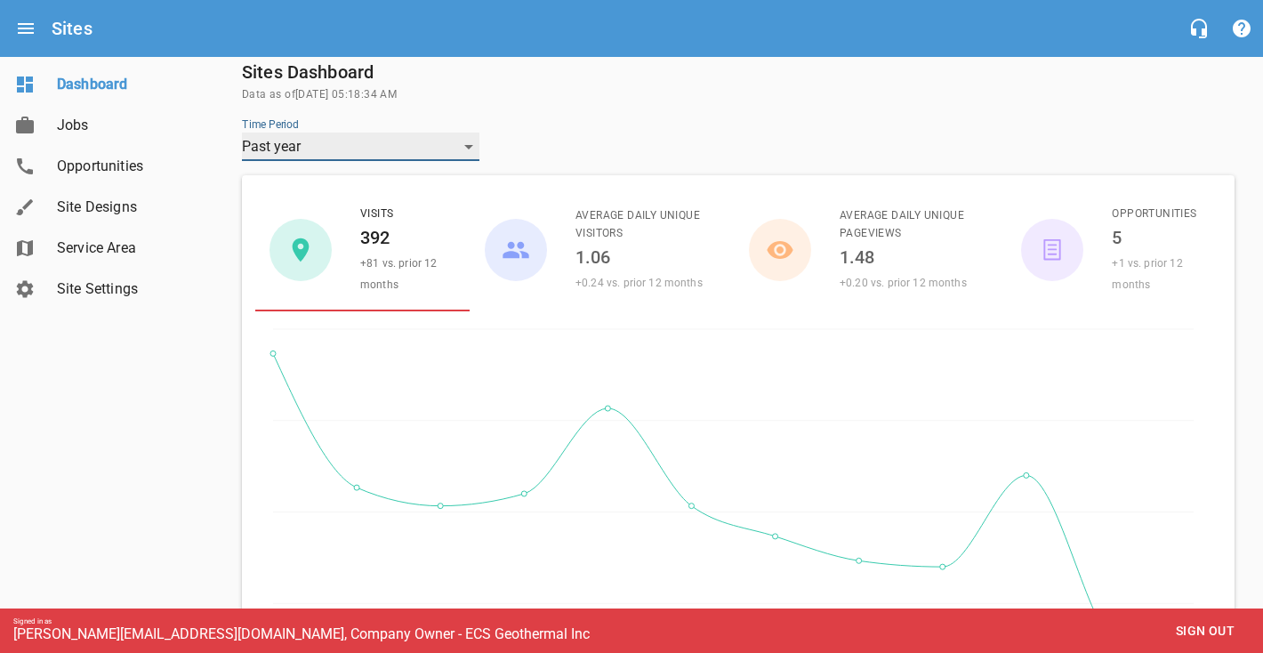
click at [319, 148] on div "Past year" at bounding box center [361, 147] width 238 height 28
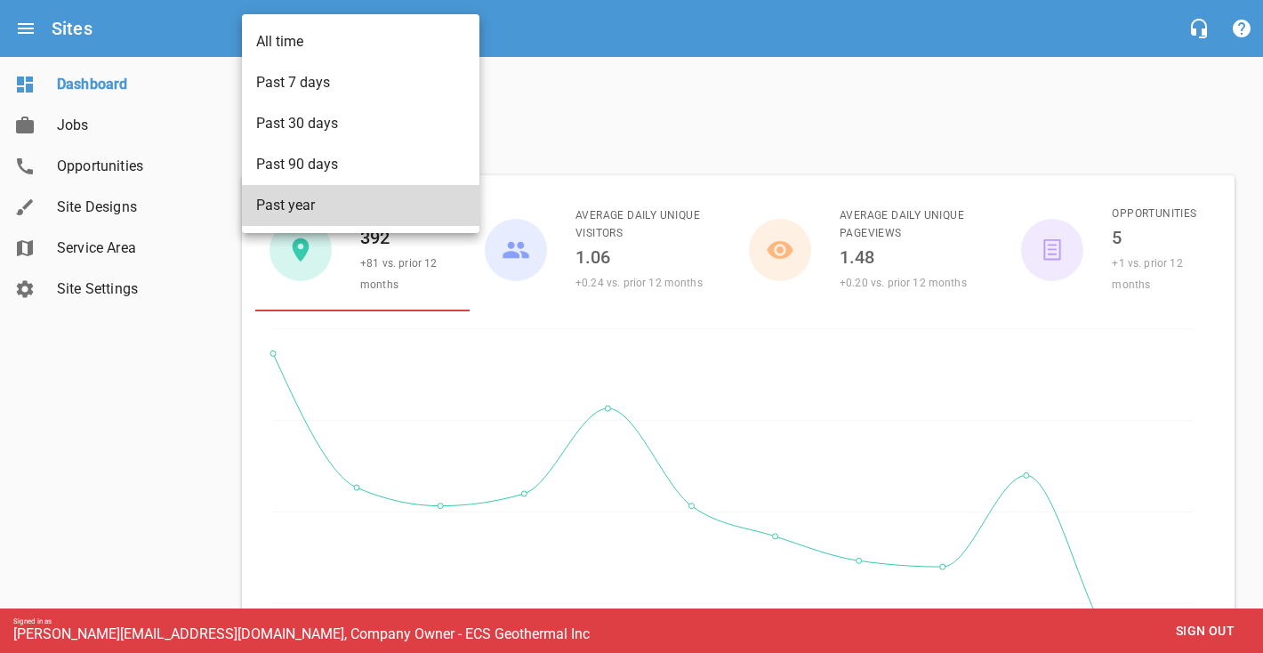
click at [426, 208] on li "Past year" at bounding box center [361, 205] width 238 height 41
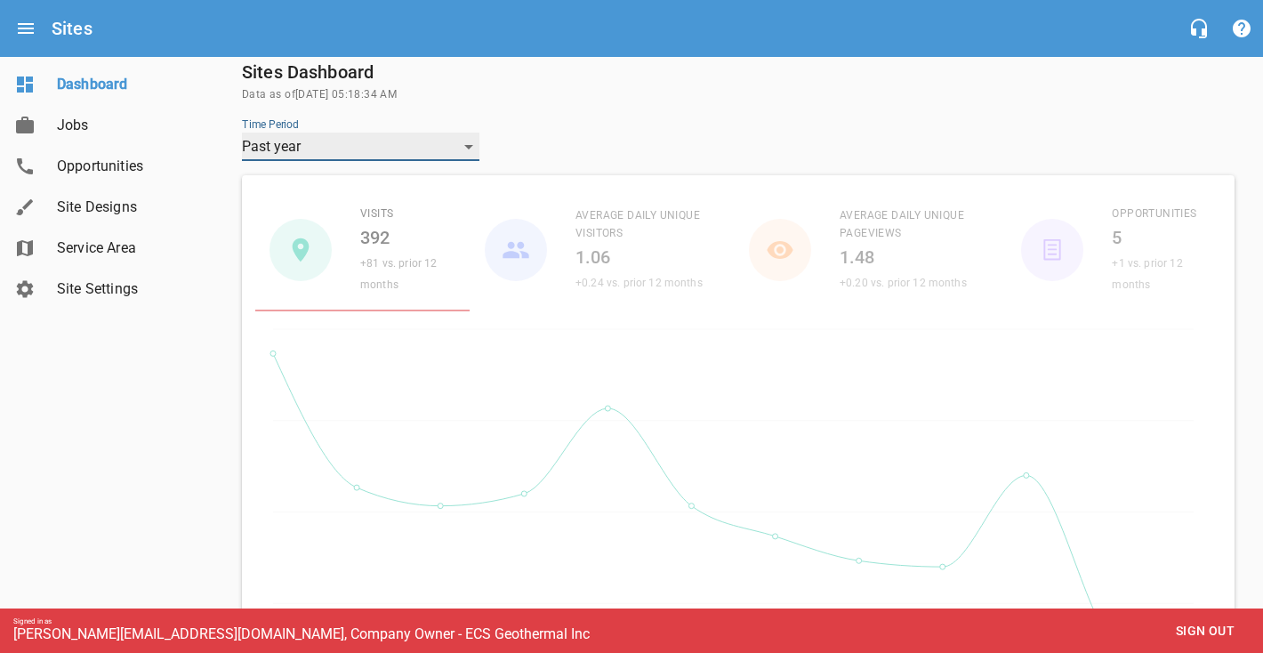
click at [423, 138] on div "Past year" at bounding box center [361, 147] width 238 height 28
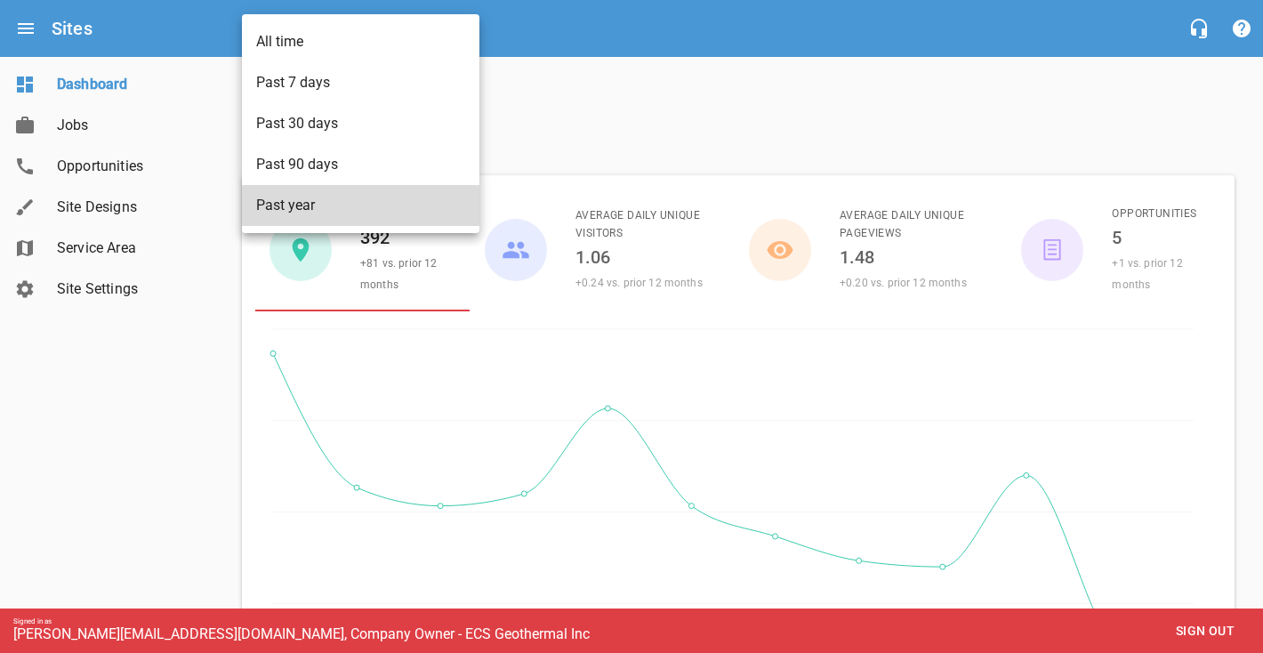
click at [338, 126] on li "Past 30 days" at bounding box center [361, 123] width 238 height 41
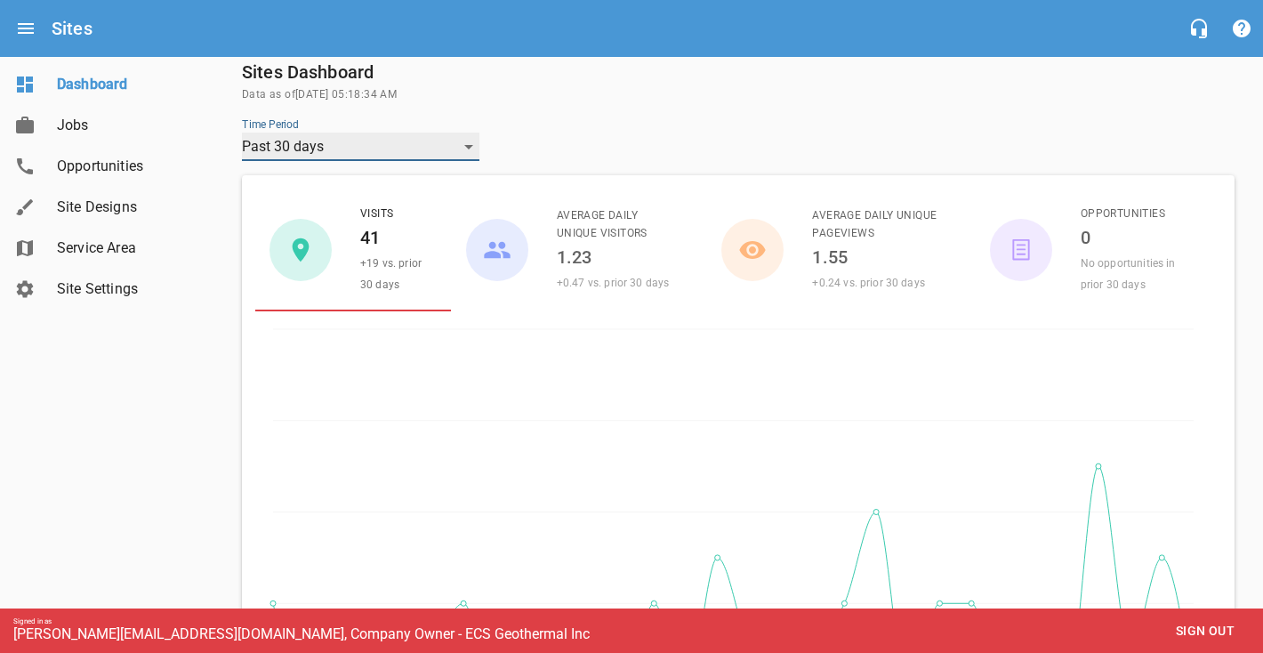
click at [365, 153] on div "Past 30 days" at bounding box center [361, 147] width 238 height 28
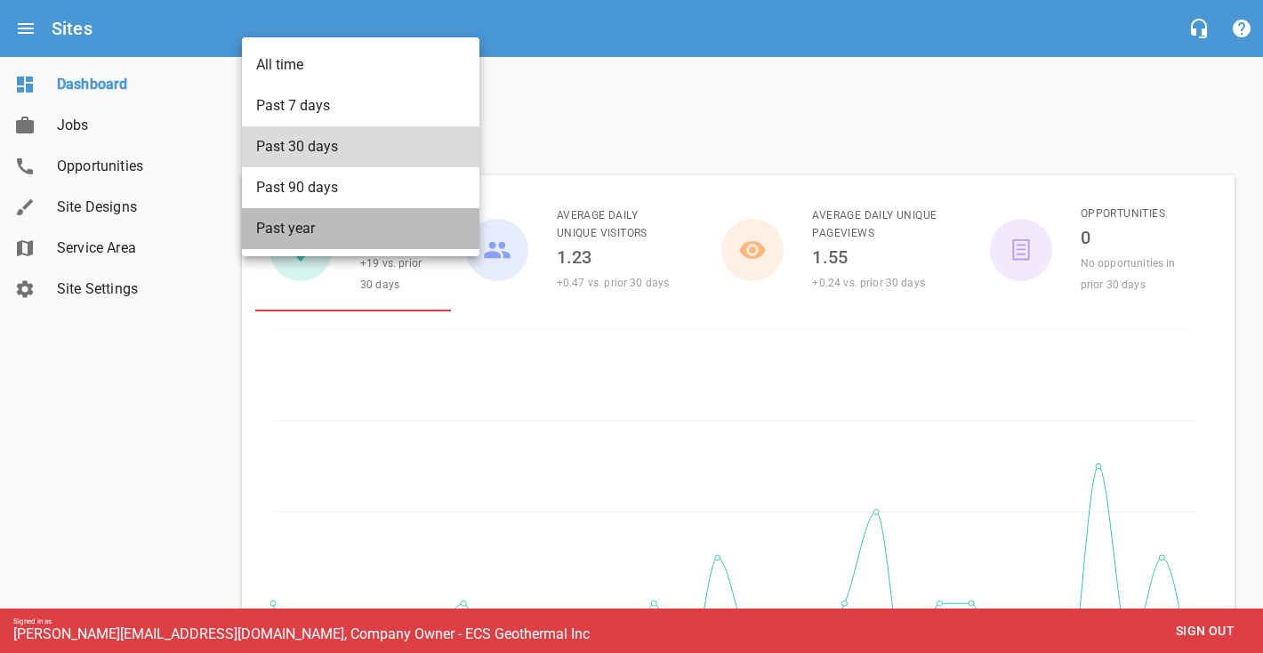
click at [333, 226] on li "Past year" at bounding box center [361, 228] width 238 height 41
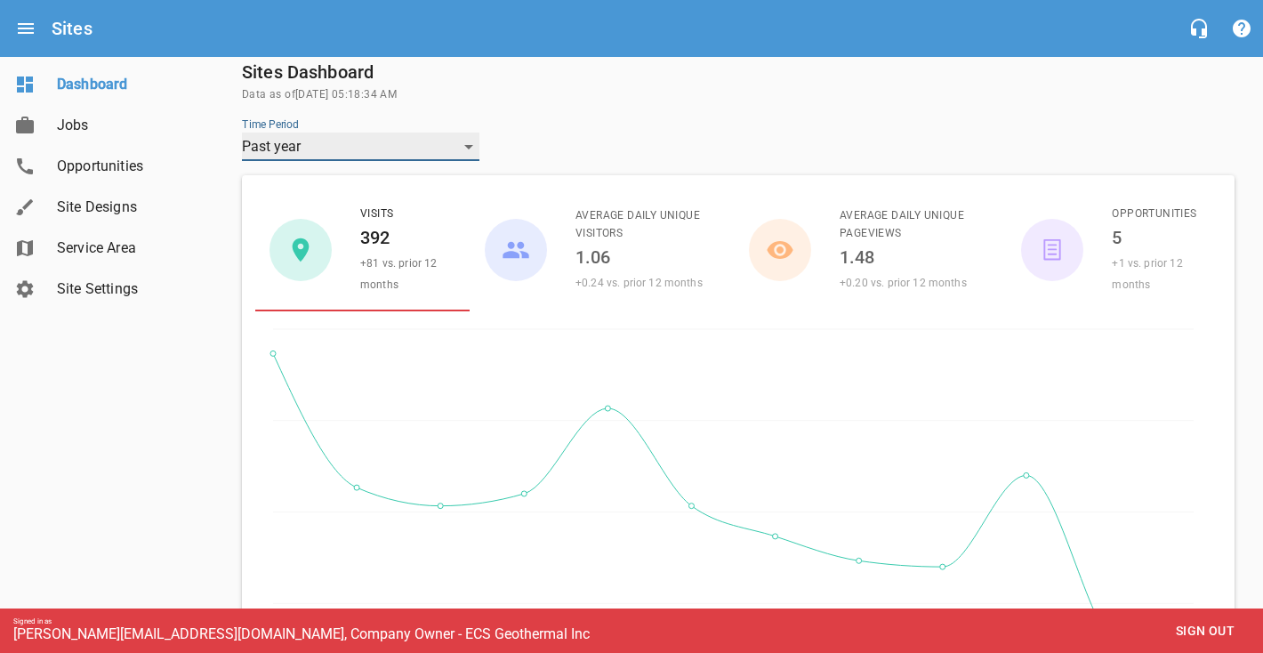
click at [465, 143] on div "Past year" at bounding box center [361, 147] width 238 height 28
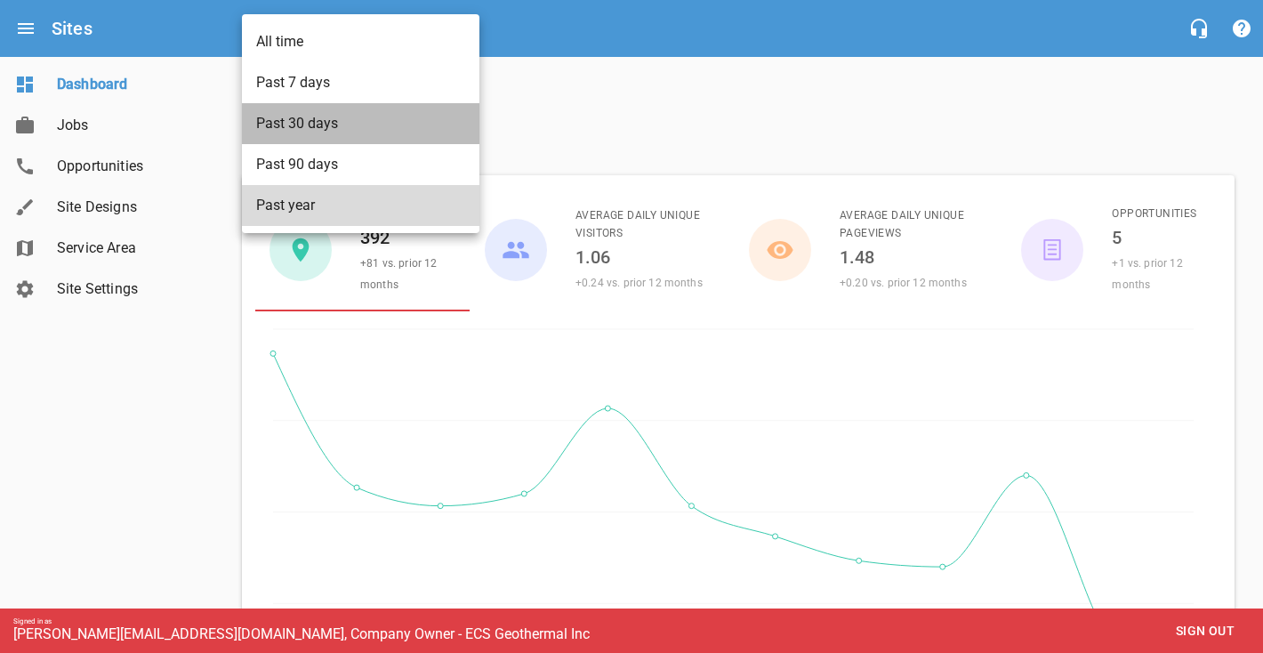
click at [411, 127] on li "Past 30 days" at bounding box center [361, 123] width 238 height 41
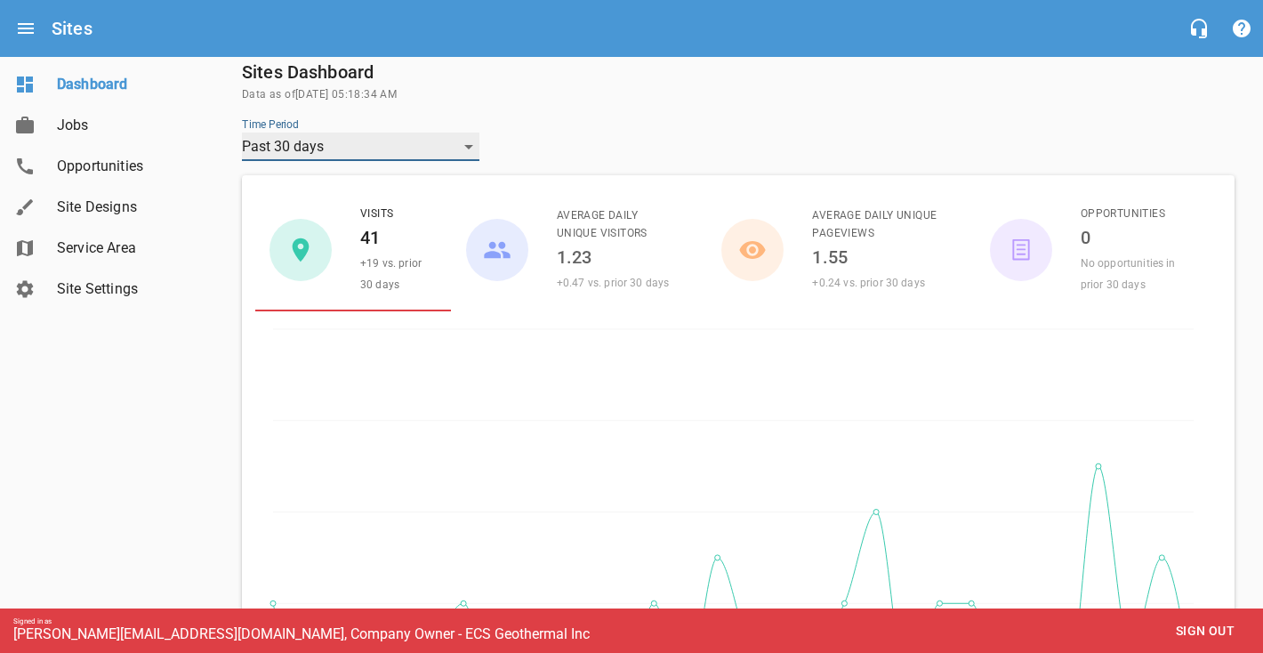
click at [465, 144] on div "Past 30 days" at bounding box center [361, 147] width 238 height 28
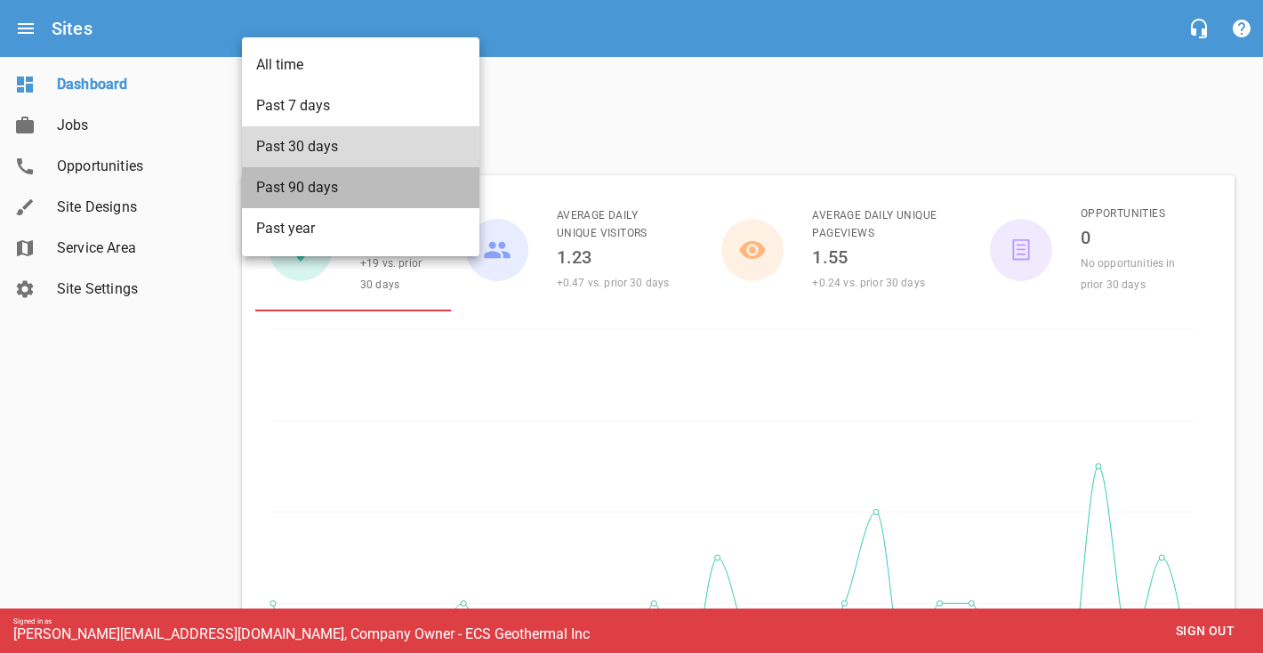
click at [457, 185] on li "Past 90 days" at bounding box center [361, 187] width 238 height 41
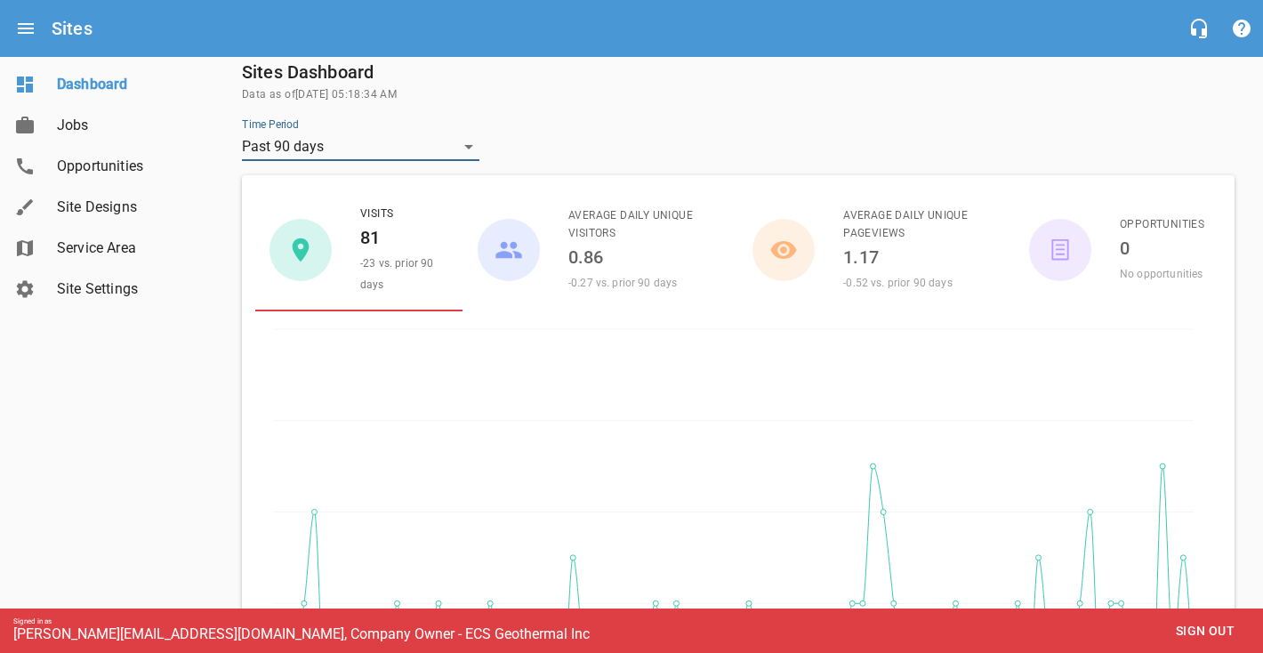
click at [611, 151] on div at bounding box center [864, 139] width 755 height 57
click at [470, 144] on div "Past 90 days" at bounding box center [361, 147] width 238 height 28
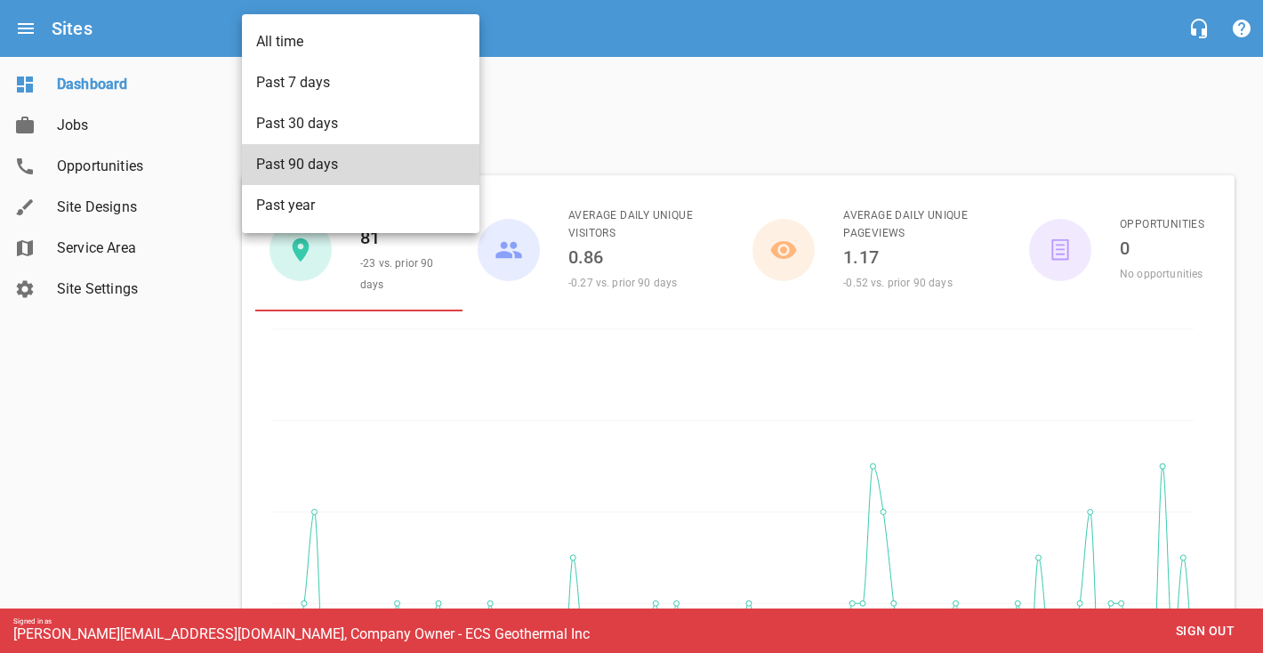
click at [391, 114] on li "Past 30 days" at bounding box center [361, 123] width 238 height 41
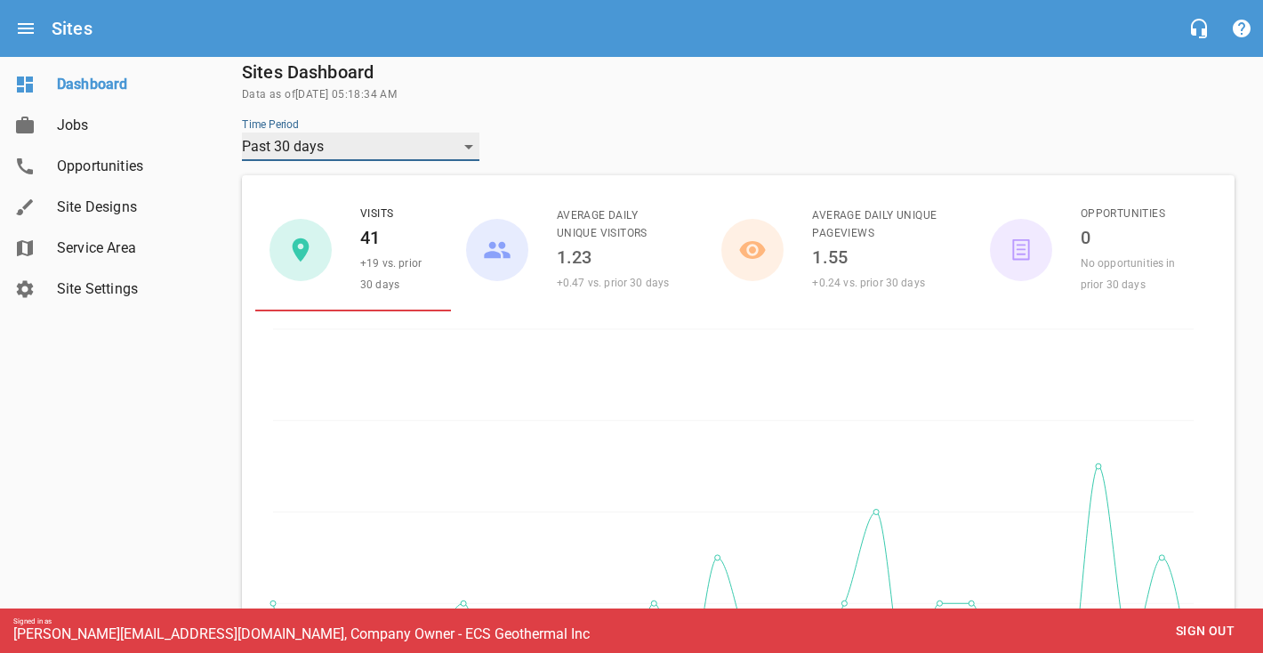
click at [478, 138] on div "Past 30 days" at bounding box center [361, 147] width 238 height 28
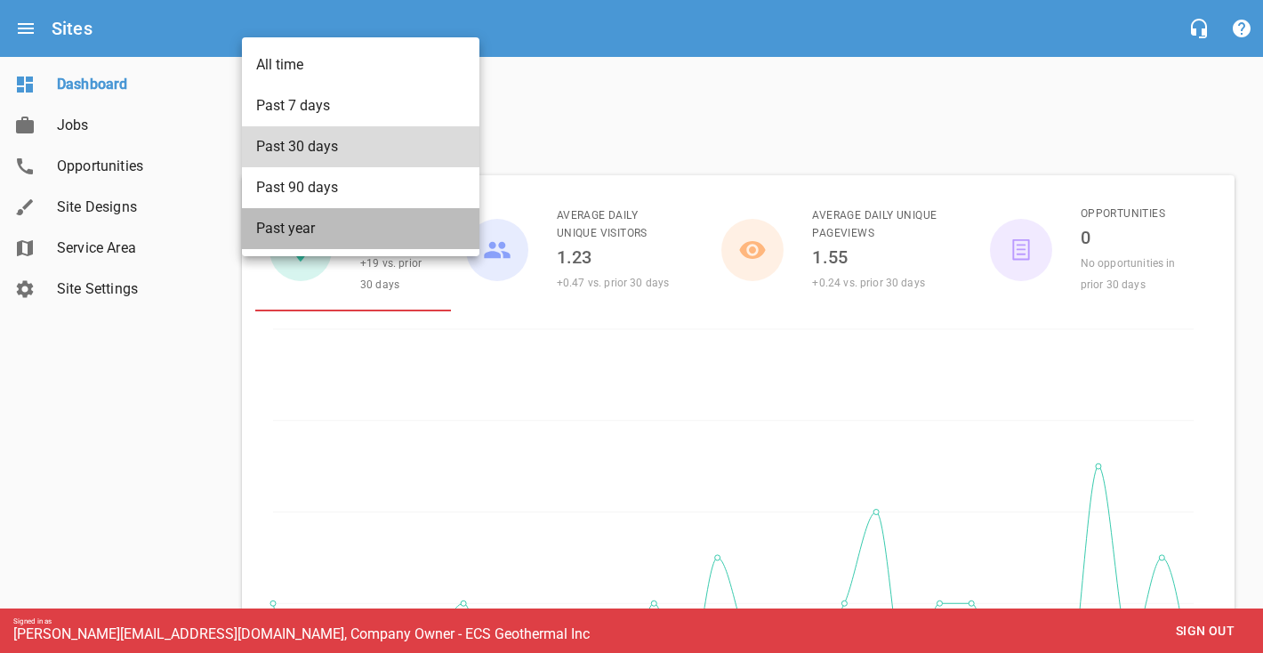
click at [353, 221] on li "Past year" at bounding box center [361, 228] width 238 height 41
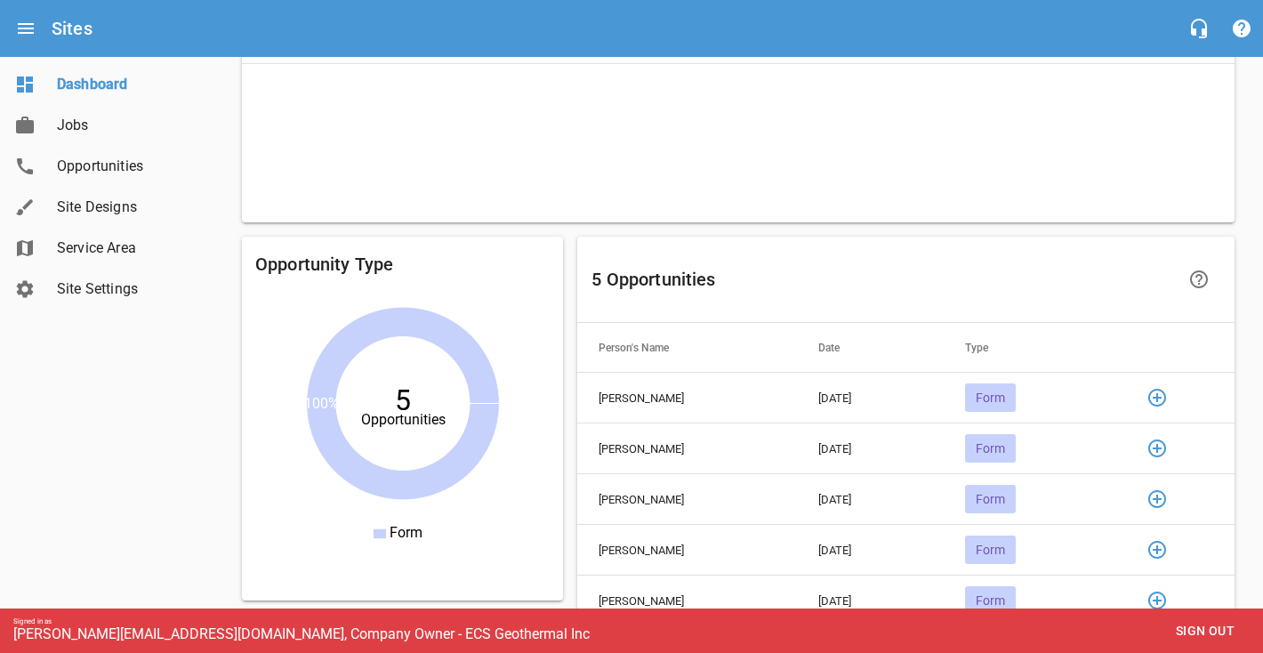
scroll to position [1406, 0]
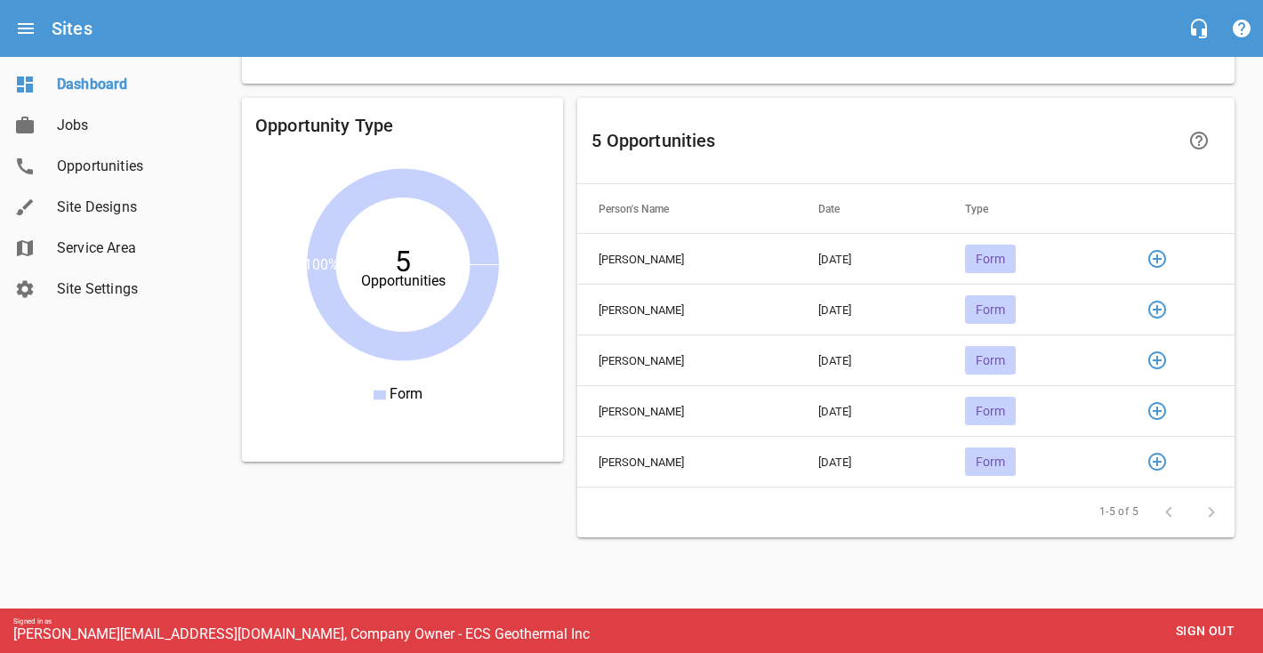
click at [1159, 258] on icon "button" at bounding box center [1157, 259] width 18 height 18
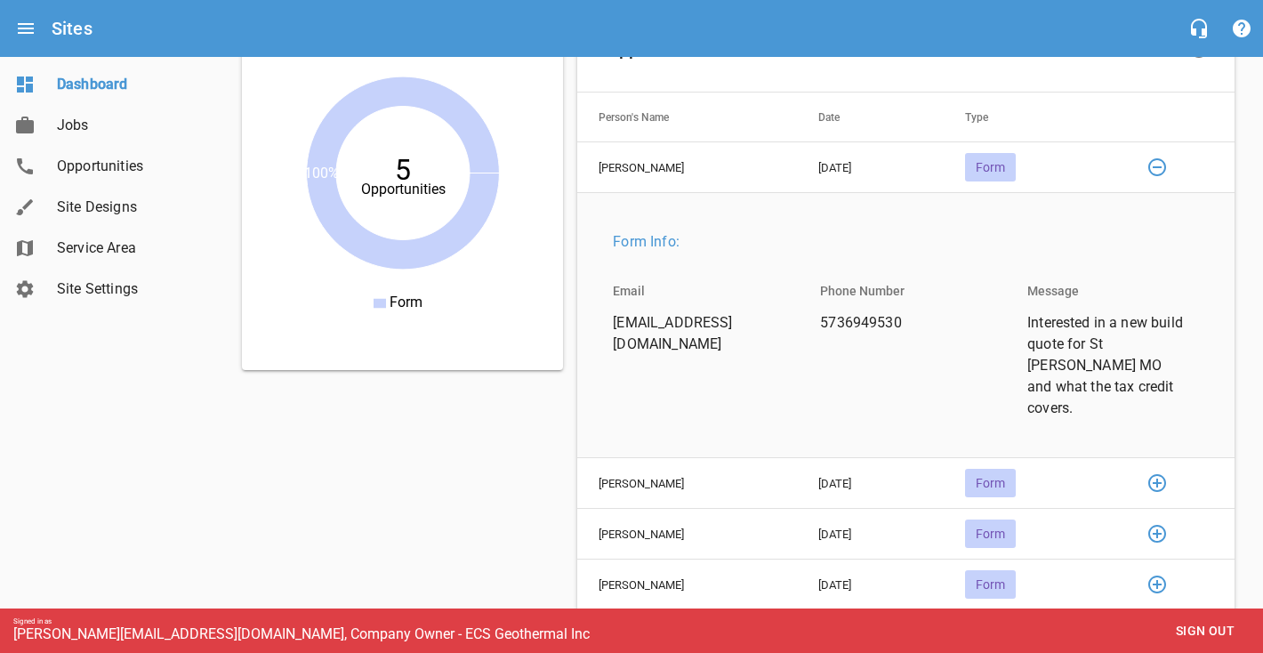
scroll to position [1503, 0]
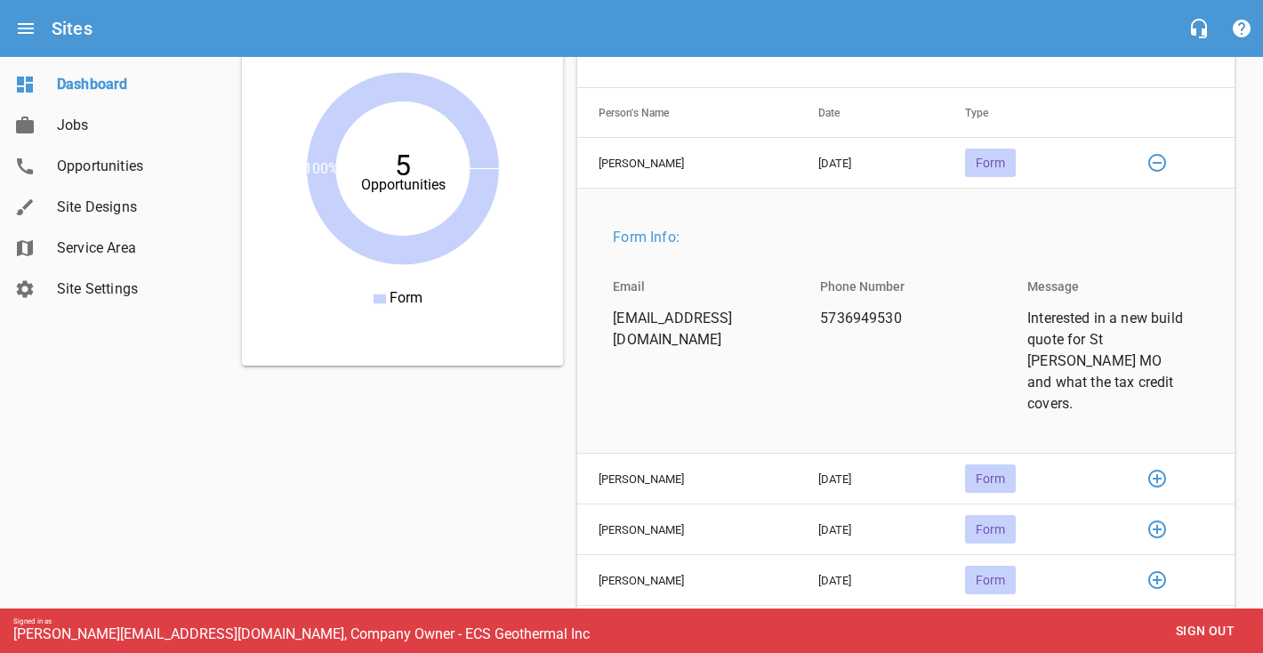
click at [1157, 454] on td at bounding box center [1175, 479] width 120 height 51
click at [1160, 468] on icon "button" at bounding box center [1157, 478] width 21 height 21
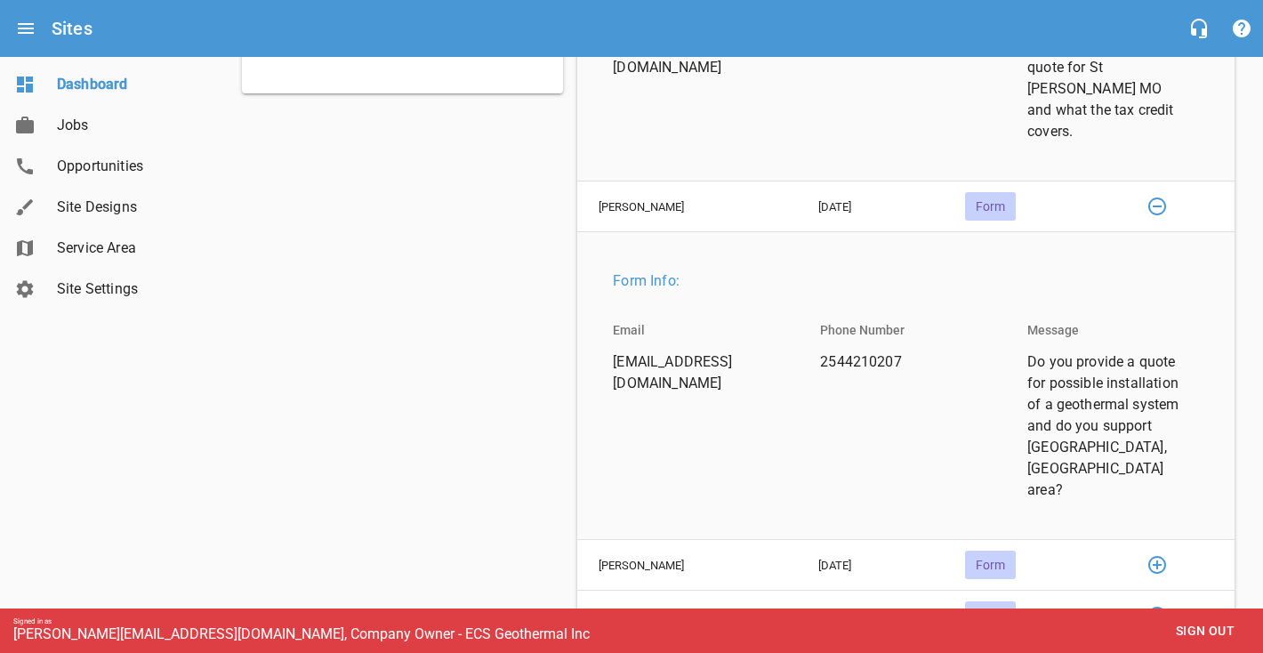
click at [1156, 554] on icon "button" at bounding box center [1157, 564] width 21 height 21
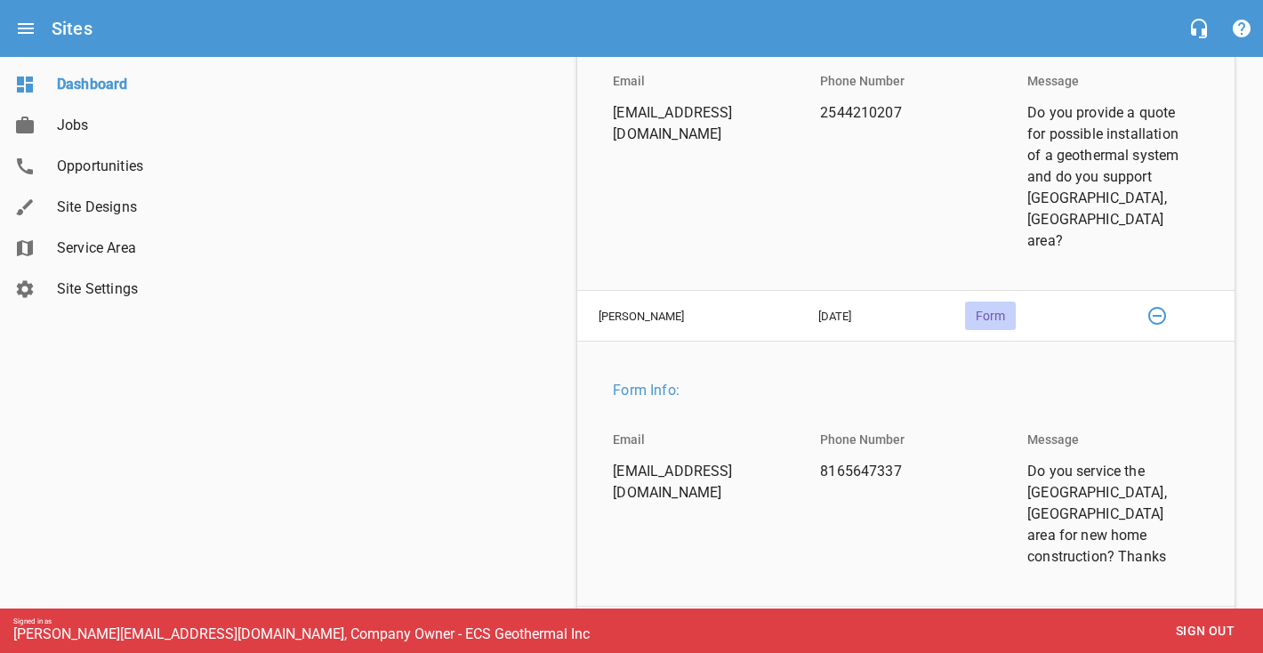
scroll to position [2027, 0]
click at [1157, 618] on icon "button" at bounding box center [1157, 628] width 21 height 21
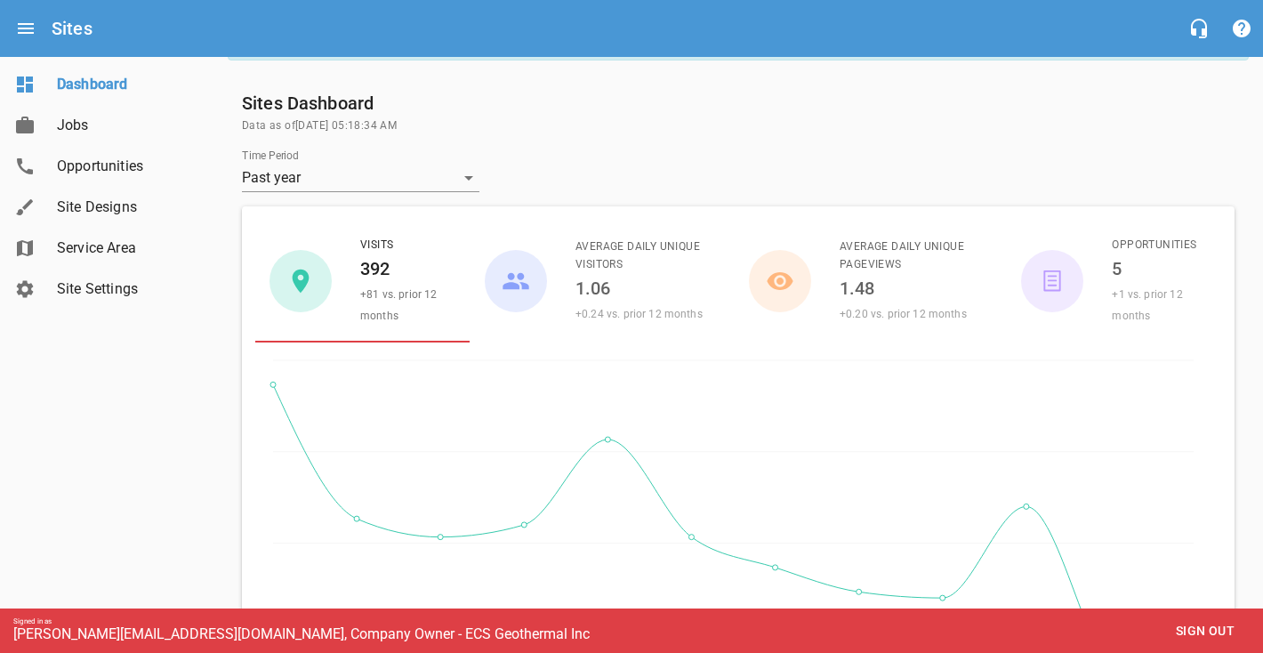
scroll to position [0, 0]
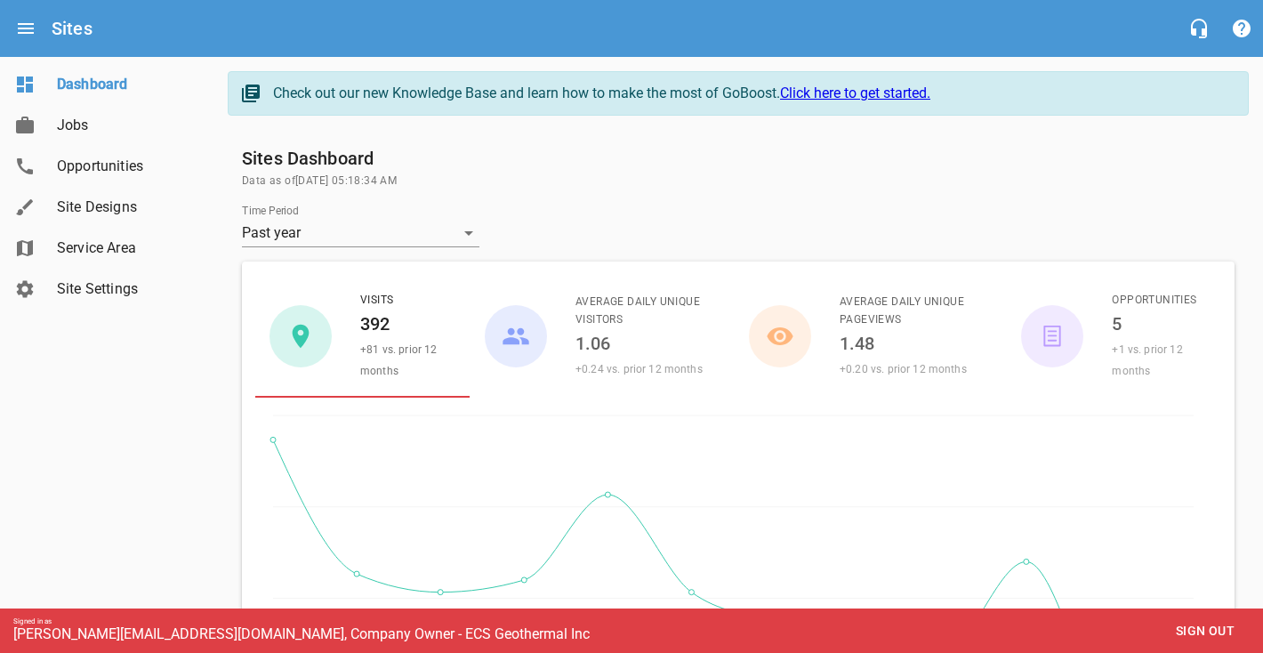
click at [90, 285] on span "Site Settings" at bounding box center [124, 288] width 135 height 21
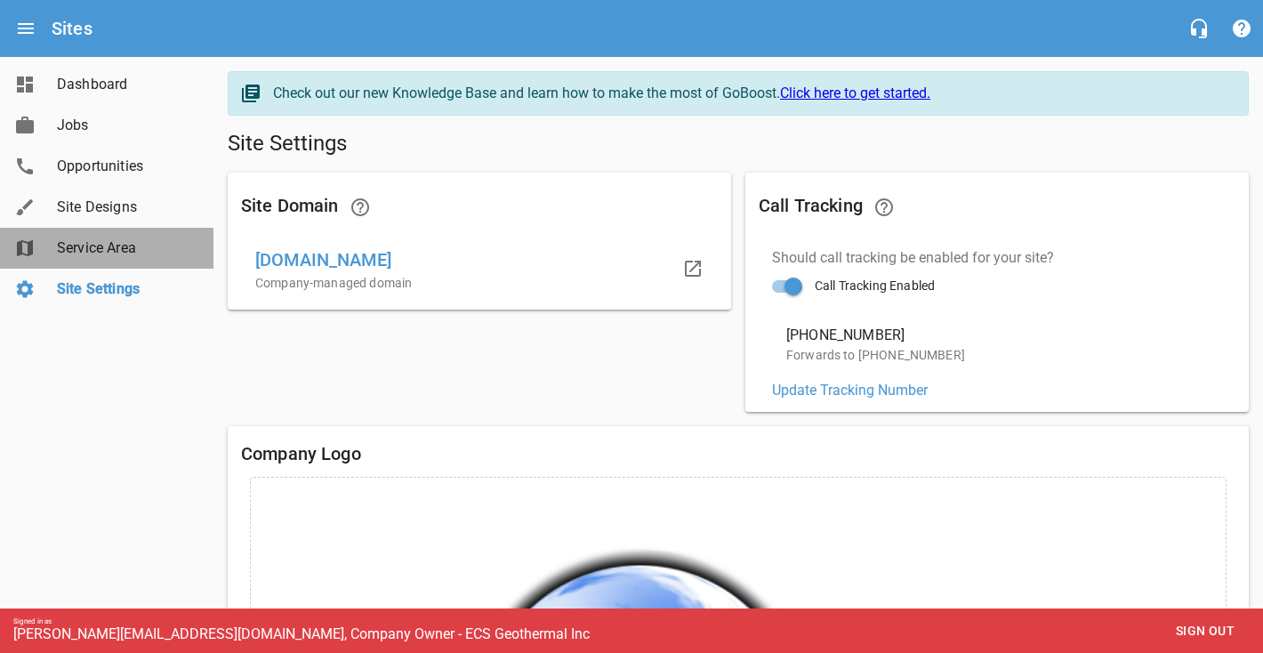
click at [85, 248] on span "Service Area" at bounding box center [124, 248] width 135 height 21
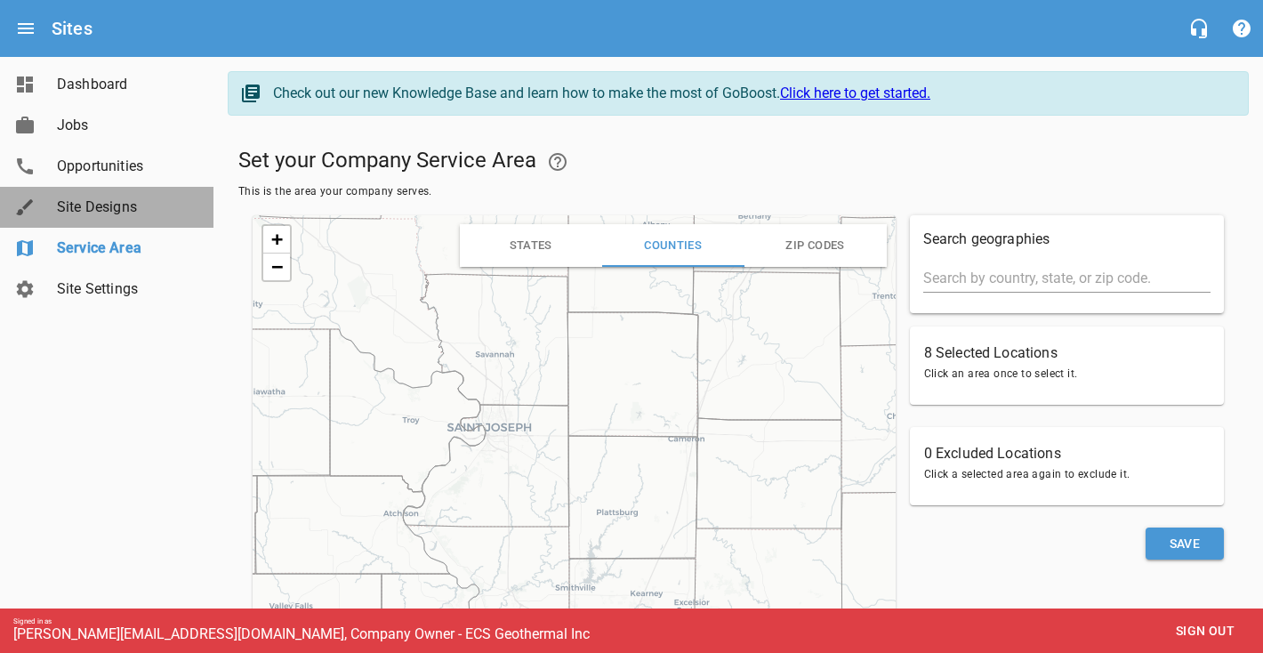
click at [77, 216] on span "Site Designs" at bounding box center [124, 207] width 135 height 21
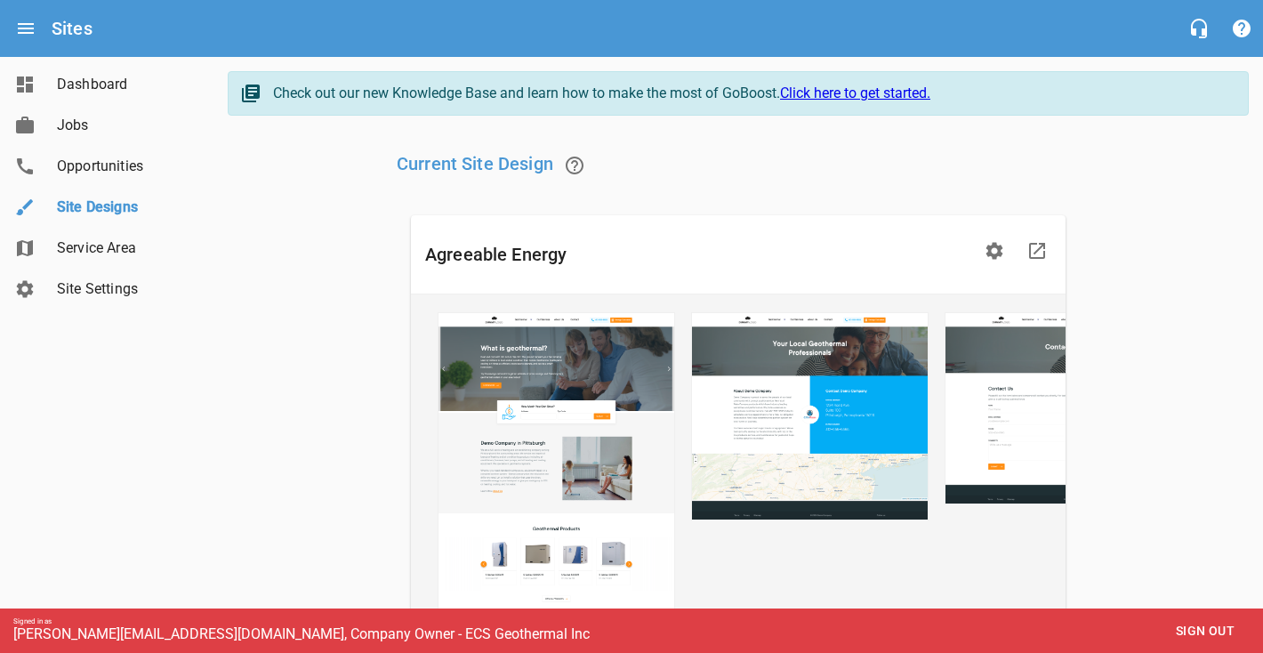
click at [74, 162] on span "Opportunities" at bounding box center [124, 166] width 135 height 21
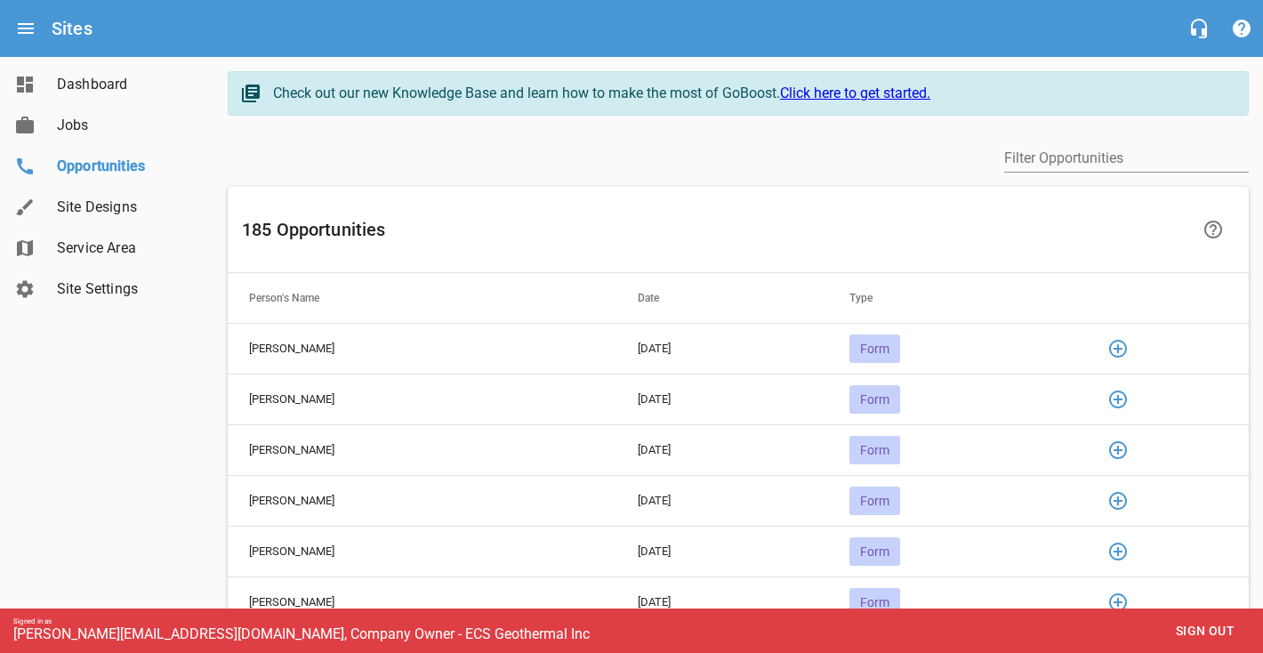
click at [53, 117] on div "Jobs" at bounding box center [124, 125] width 149 height 21
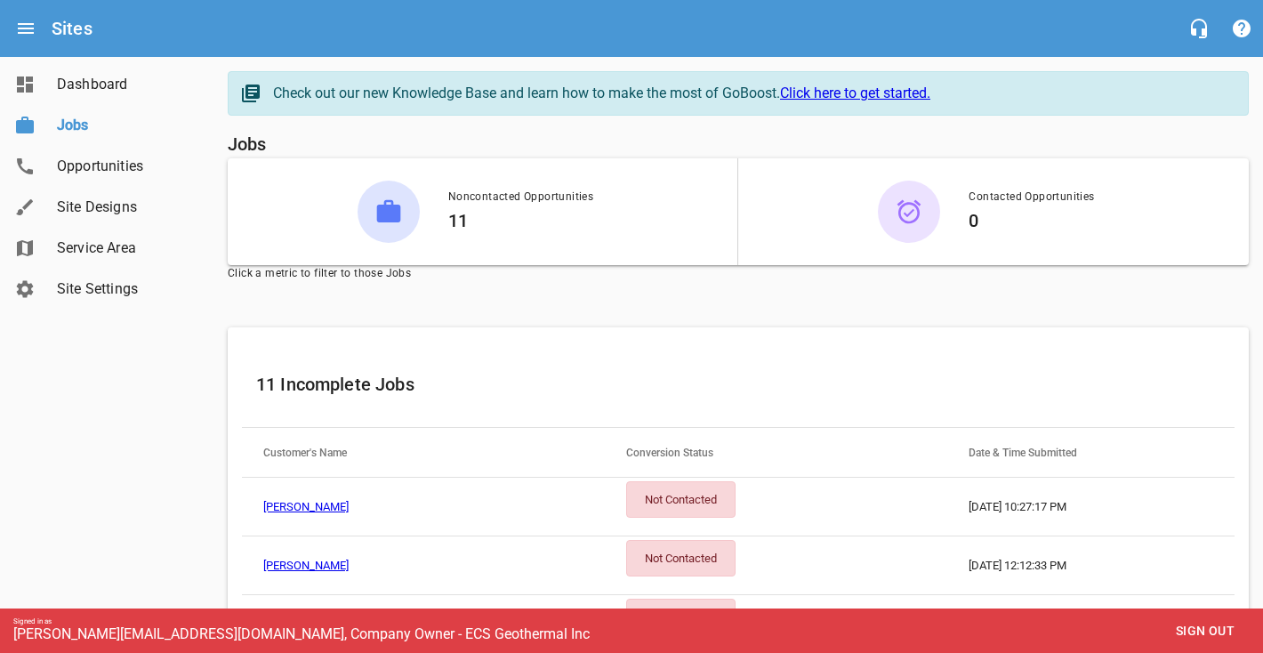
click at [68, 72] on link "Dashboard" at bounding box center [107, 84] width 214 height 41
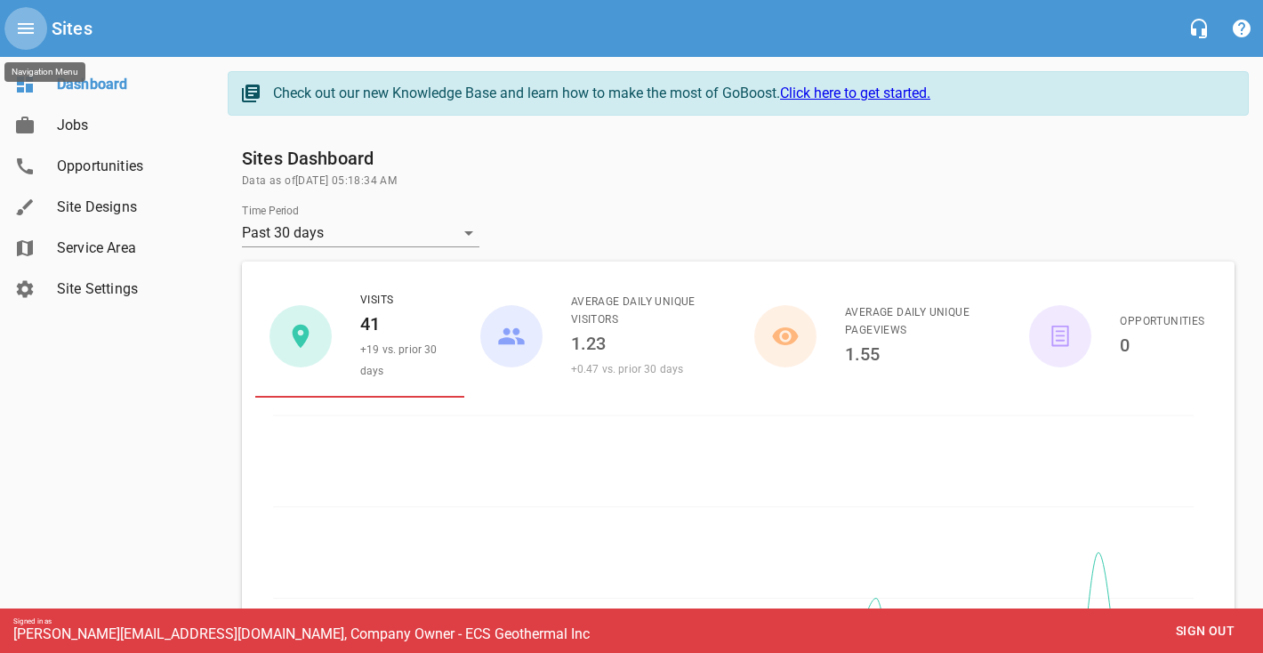
click at [23, 31] on icon "Open drawer" at bounding box center [25, 28] width 21 height 21
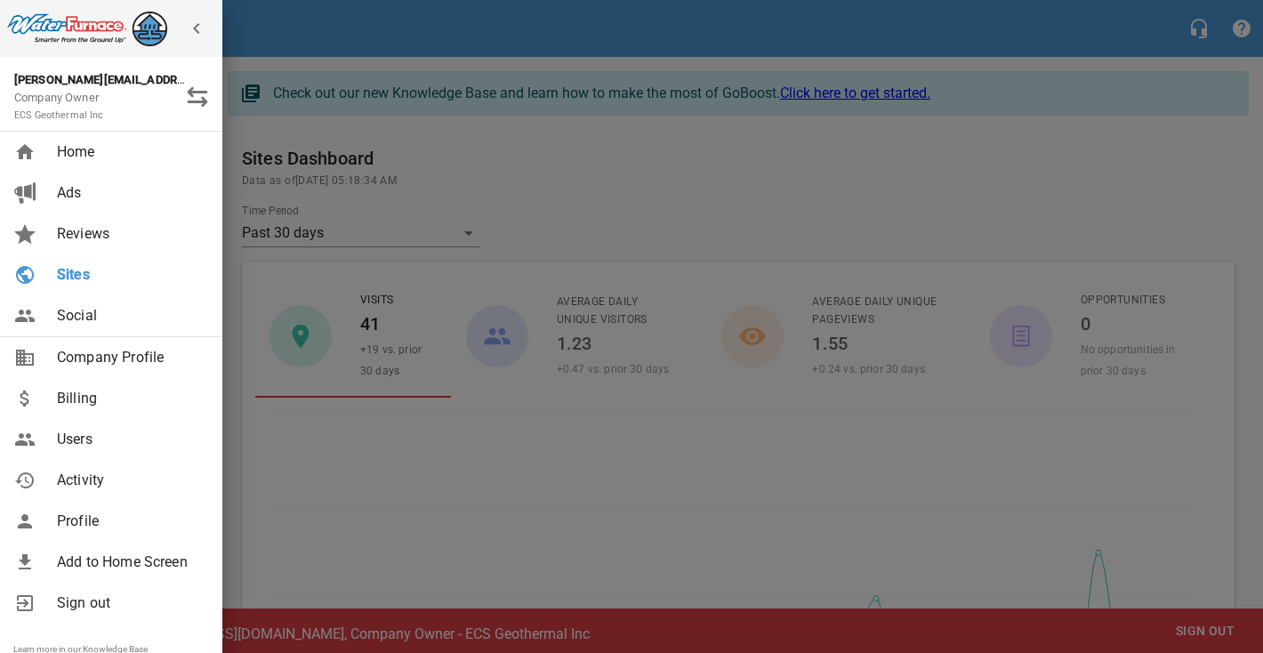
click at [59, 146] on span "Home" at bounding box center [129, 151] width 144 height 21
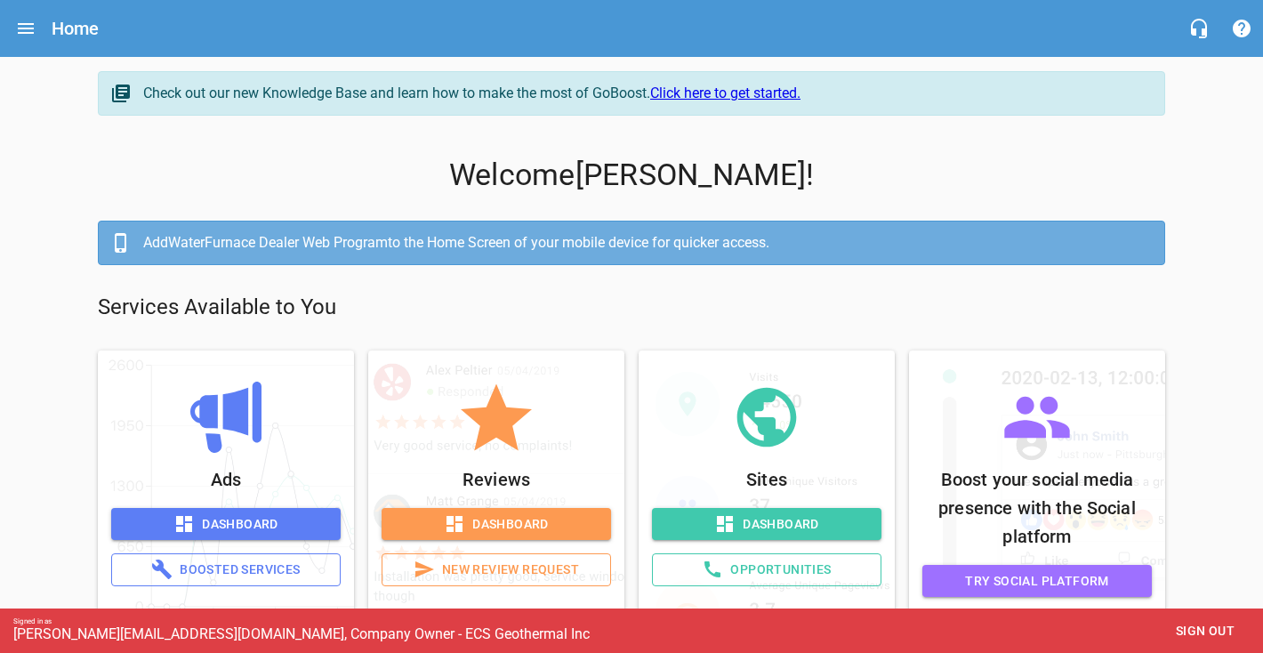
click at [1216, 634] on span "Sign out" at bounding box center [1205, 631] width 75 height 22
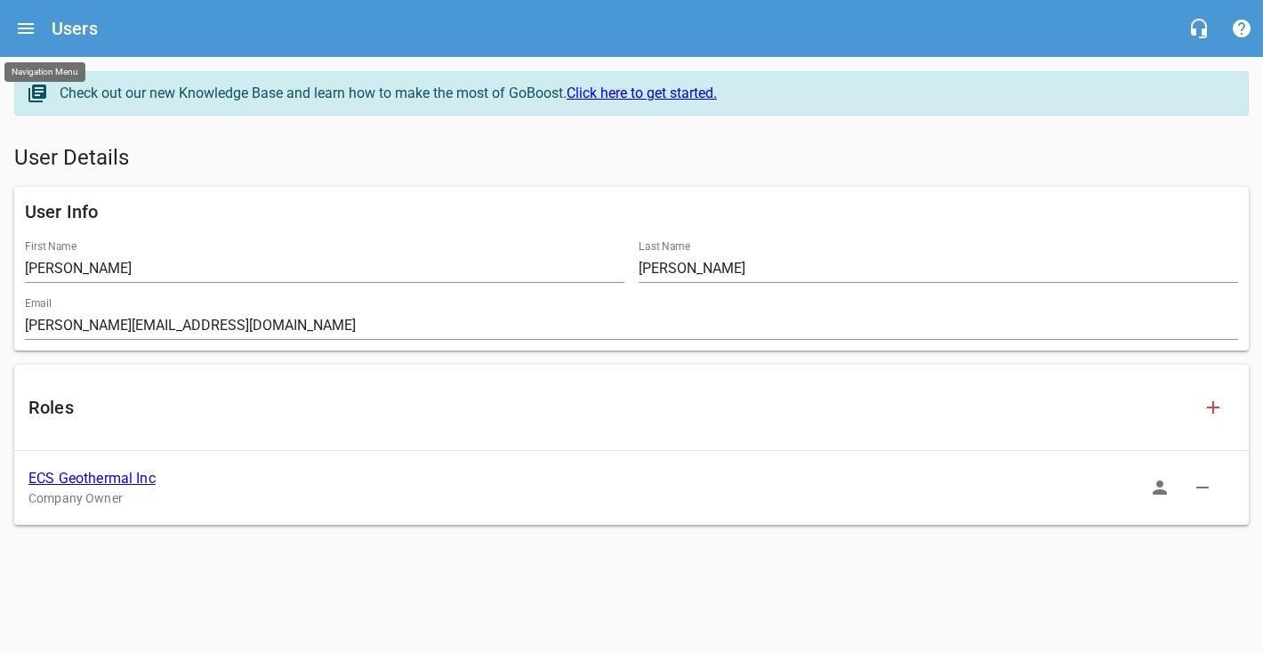
click at [21, 23] on icon "Open drawer" at bounding box center [26, 28] width 16 height 11
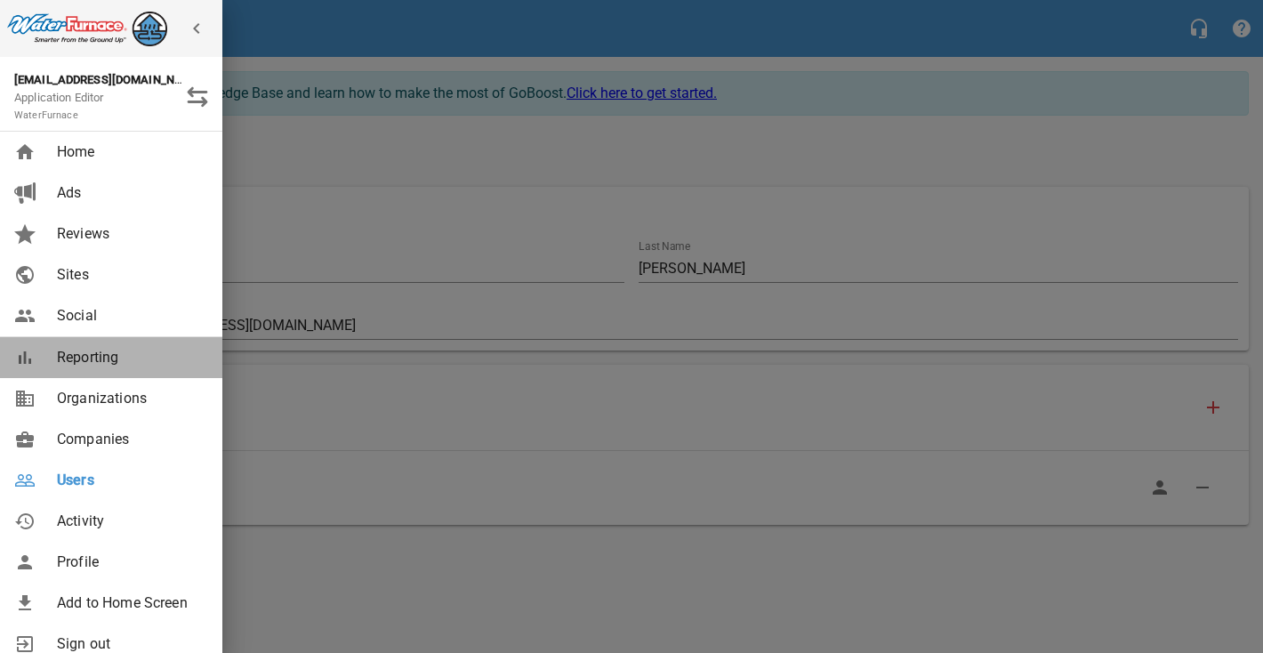
click at [97, 358] on span "Reporting" at bounding box center [129, 357] width 144 height 21
